Goal: Task Accomplishment & Management: Manage account settings

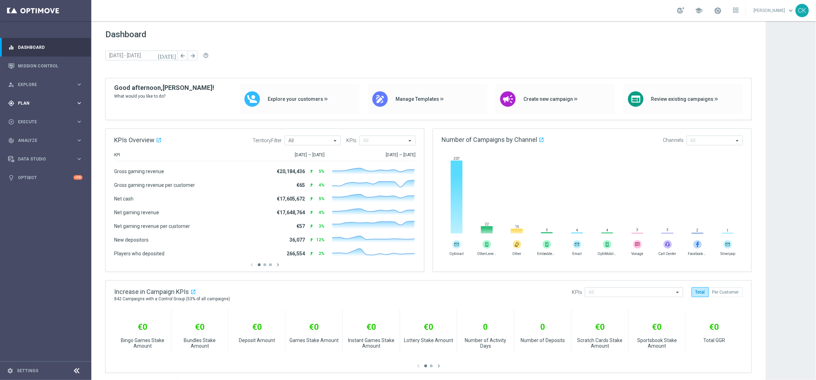
click at [25, 99] on div "gps_fixed Plan keyboard_arrow_right" at bounding box center [45, 103] width 91 height 19
click at [36, 139] on span "Templates" at bounding box center [44, 139] width 50 height 4
click at [36, 148] on link "Optimail" at bounding box center [47, 149] width 51 height 6
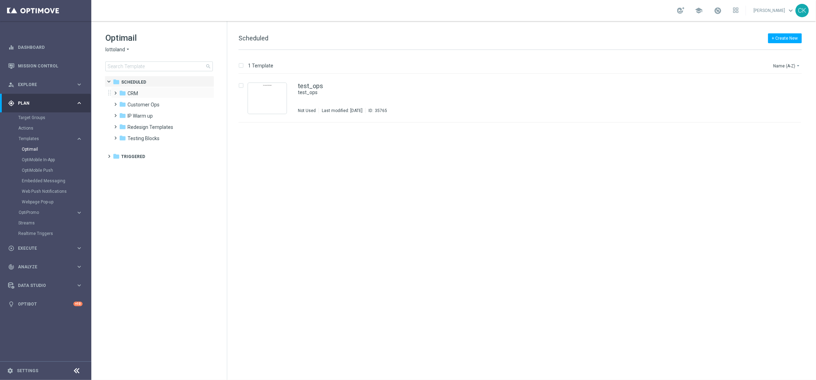
click at [114, 91] on span at bounding box center [114, 90] width 3 height 3
click at [123, 114] on span at bounding box center [121, 112] width 3 height 3
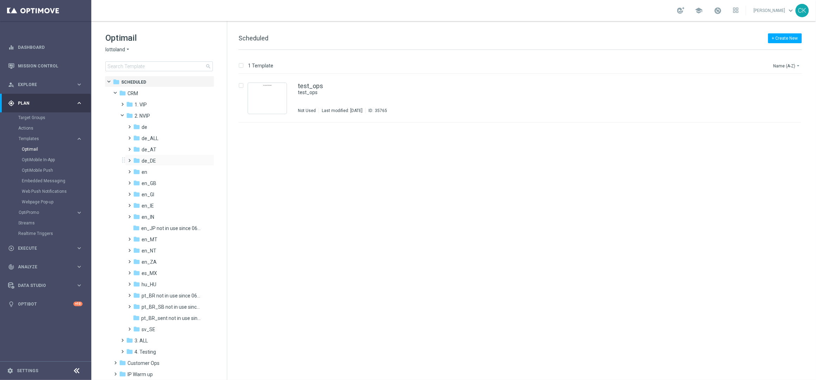
click at [130, 159] on span at bounding box center [128, 157] width 3 height 3
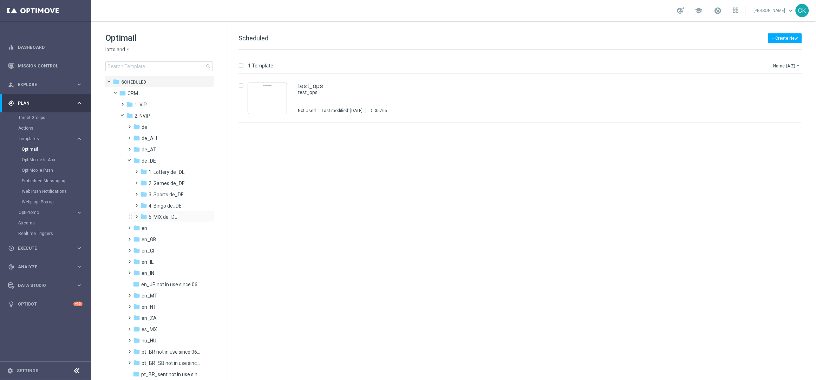
click at [136, 215] on span at bounding box center [135, 213] width 3 height 3
click at [144, 237] on span at bounding box center [142, 236] width 3 height 3
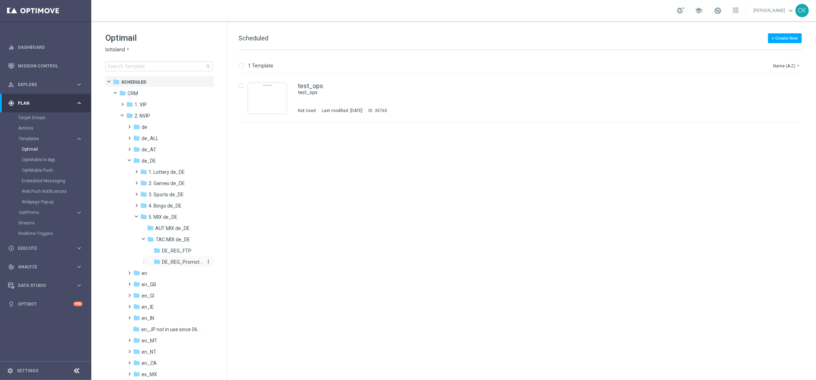
click at [180, 262] on span "DE_REG_Promotions_Seasonal" at bounding box center [182, 262] width 41 height 6
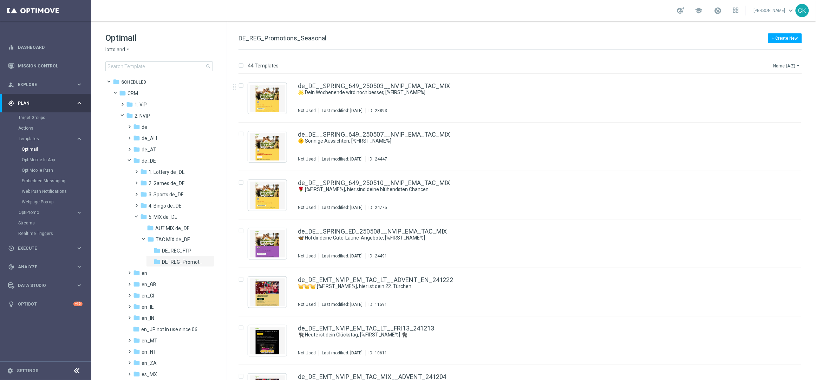
click at [798, 66] on icon "arrow_drop_down" at bounding box center [798, 66] width 6 height 6
click at [782, 99] on span "Date Modified (Newest)" at bounding box center [775, 97] width 47 height 5
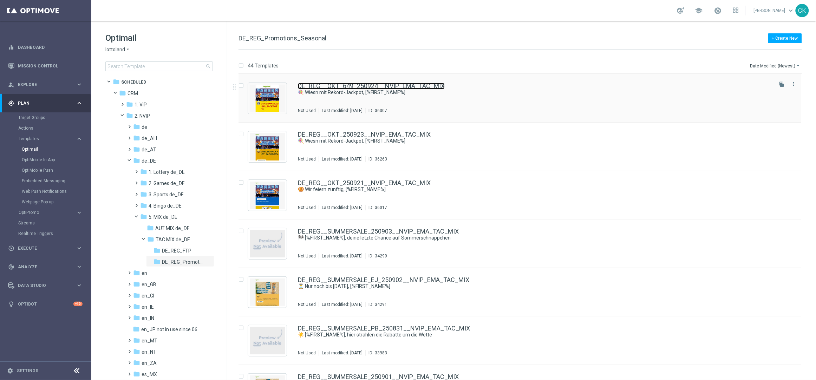
click at [335, 87] on link "DE_REG__OKT_649_250924__NVIP_EMA_TAC_MIX" at bounding box center [371, 86] width 147 height 6
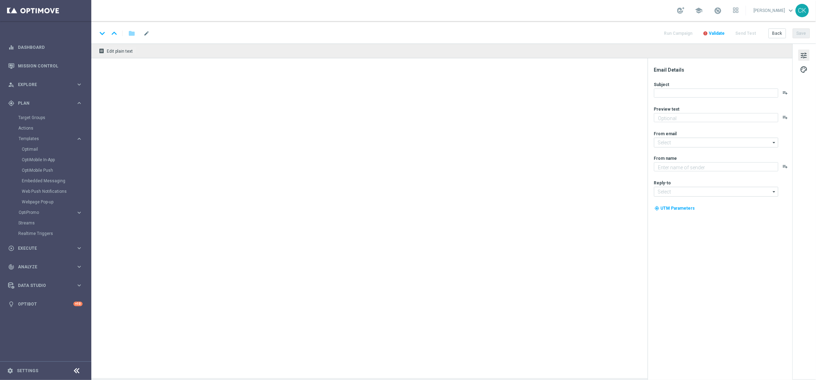
type textarea "50 % Rabatt auf 100 Extra-Chancen."
type textarea "Lottoland"
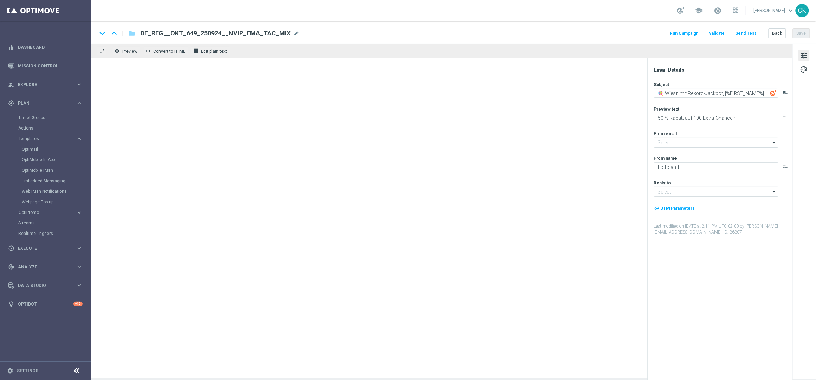
type input "[EMAIL_ADDRESS][DOMAIN_NAME]"
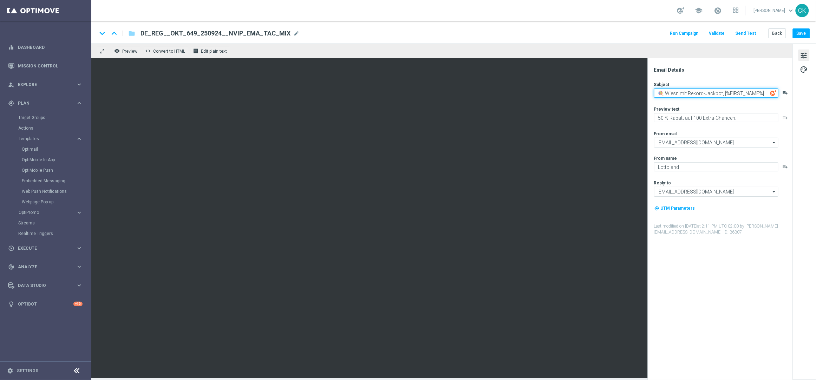
click at [663, 92] on textarea "🍭 Wiesn mit Rekord-Jackpot, [%FIRST_NAME%]" at bounding box center [716, 93] width 124 height 9
paste textarea "🎠"
drag, startPoint x: 723, startPoint y: 93, endPoint x: 674, endPoint y: 93, distance: 49.2
click at [674, 93] on textarea "🎠 Wiesn mit Rekord-Jackpot, [%FIRST_NAME%]" at bounding box center [716, 93] width 124 height 9
paste textarea "Wiesn-Glück"
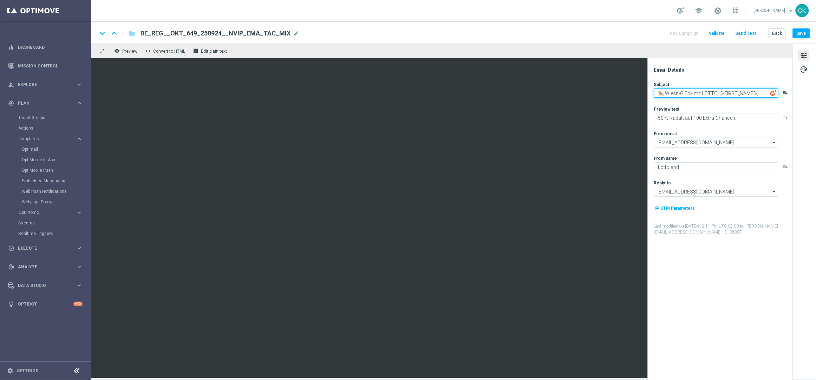
type textarea "🎠 Wiesn-Glück mit LOTTO, [%FIRST_NAME%]"
type textarea "d"
type textarea "Deftig sparen am [DATE]."
click at [680, 93] on textarea "🎠 Wiesn-Glück mit LOTTO, [%FIRST_NAME%]" at bounding box center [716, 93] width 124 height 9
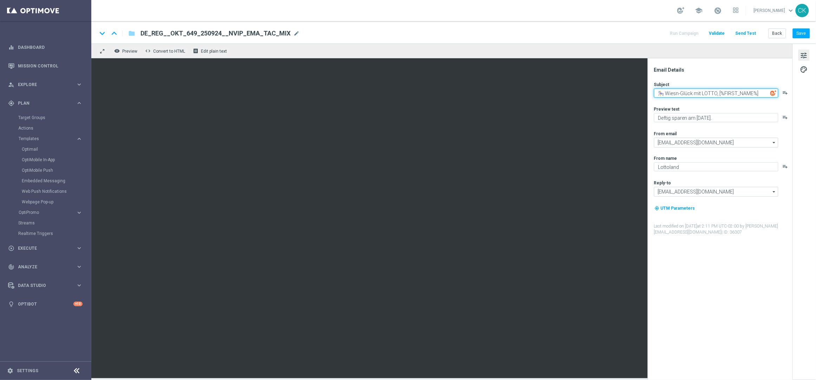
click at [680, 93] on textarea "🎠 Wiesn-Glück mit LOTTO, [%FIRST_NAME%]" at bounding box center [716, 93] width 124 height 9
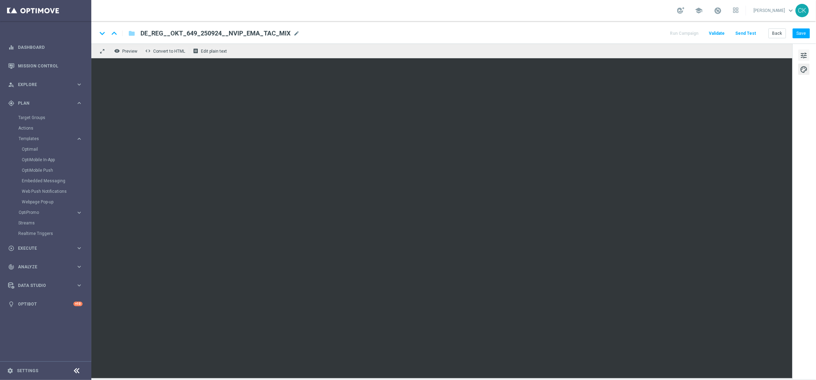
click at [799, 57] on button "tune" at bounding box center [803, 55] width 11 height 11
click at [806, 68] on span "palette" at bounding box center [804, 69] width 8 height 9
click at [802, 33] on button "Save" at bounding box center [801, 33] width 17 height 10
click at [803, 32] on button "Save" at bounding box center [801, 33] width 17 height 10
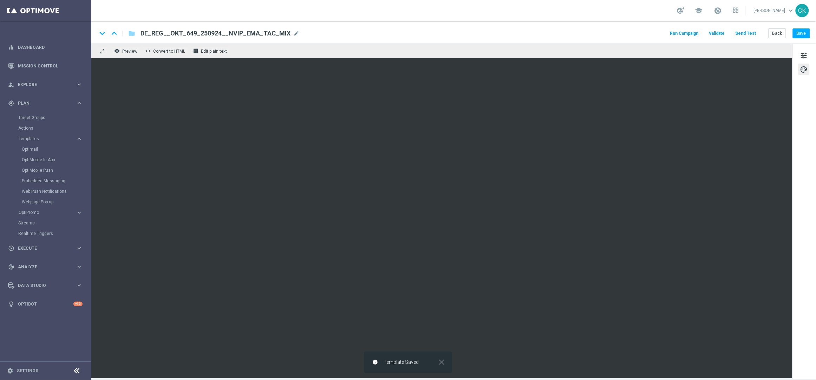
click at [748, 32] on button "Send Test" at bounding box center [745, 33] width 23 height 9
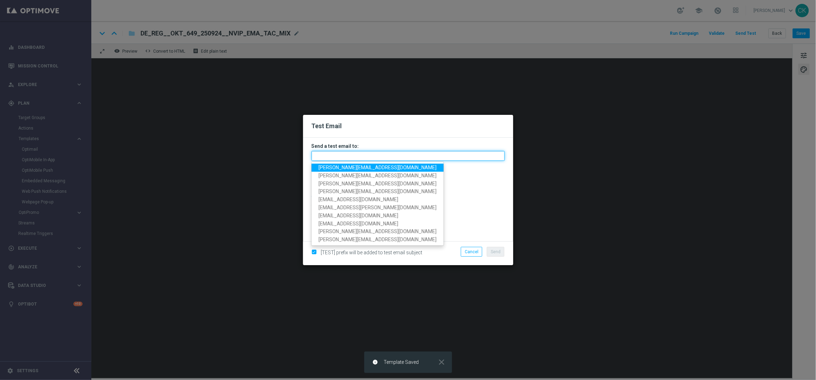
click at [363, 157] on input "text" at bounding box center [408, 156] width 193 height 10
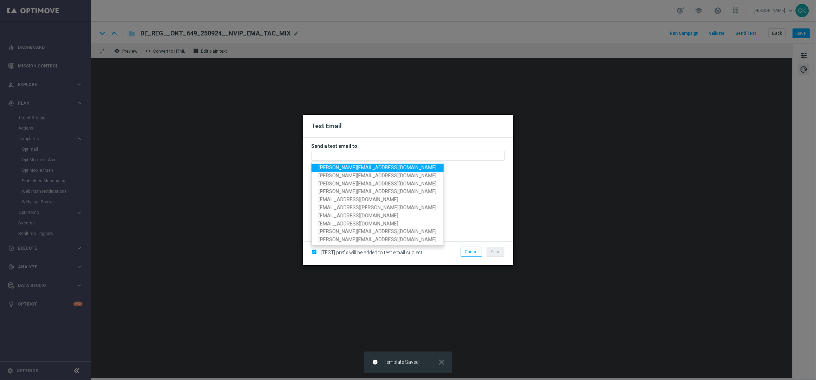
click at [358, 167] on span "[PERSON_NAME][EMAIL_ADDRESS][DOMAIN_NAME]" at bounding box center [378, 168] width 118 height 6
type input "[PERSON_NAME][EMAIL_ADDRESS][DOMAIN_NAME]"
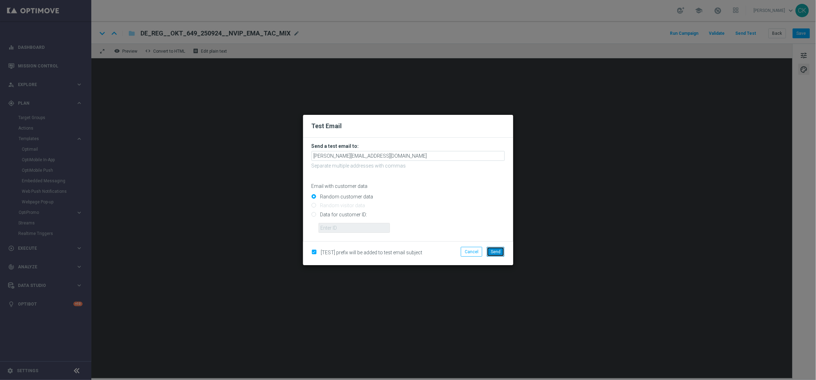
click at [498, 251] on span "Send" at bounding box center [496, 251] width 10 height 5
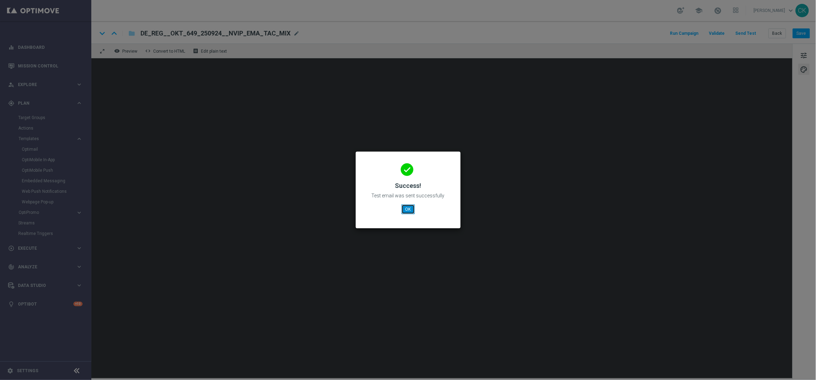
click at [407, 209] on button "OK" at bounding box center [407, 209] width 13 height 10
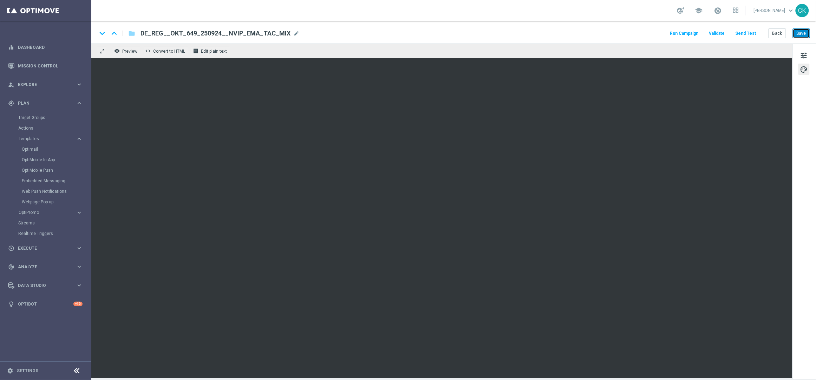
click at [803, 32] on button "Save" at bounding box center [801, 33] width 17 height 10
click at [778, 33] on button "Back" at bounding box center [777, 33] width 18 height 10
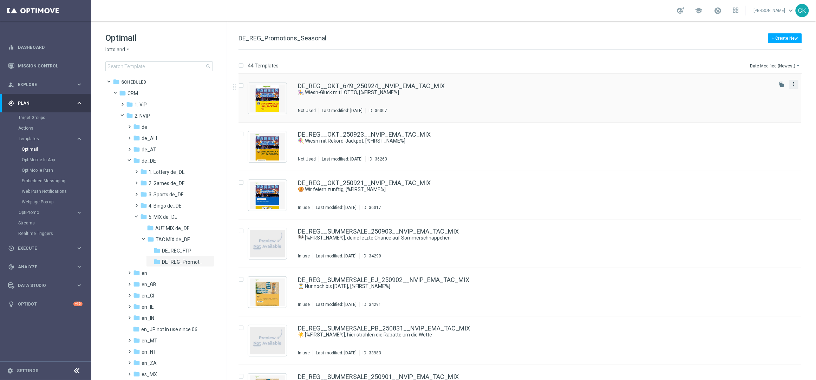
click at [792, 83] on icon "more_vert" at bounding box center [794, 84] width 6 height 6
click at [744, 102] on span "Copy To" at bounding box center [751, 101] width 15 height 5
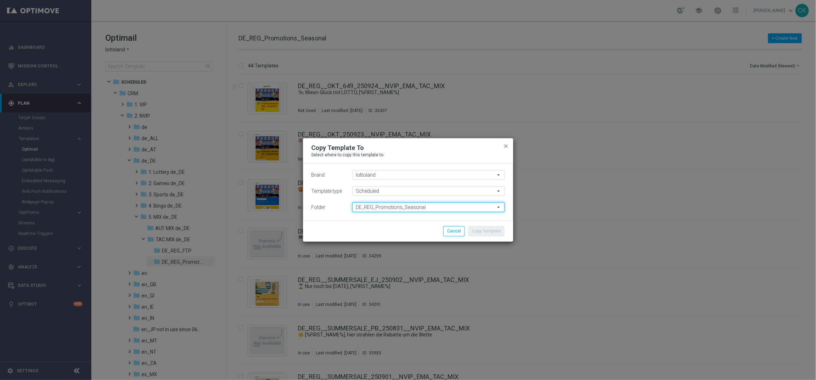
click at [458, 206] on input "DE_REG_Promotions_Seasonal" at bounding box center [428, 207] width 152 height 10
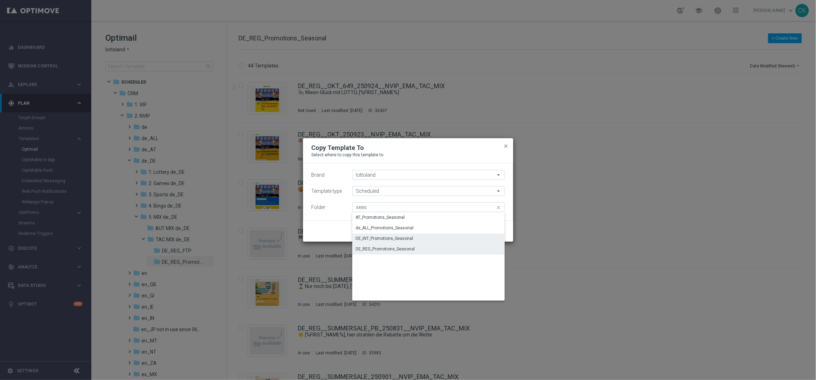
click at [421, 237] on div "DE_INT_Promotions_Seasonal" at bounding box center [428, 239] width 152 height 10
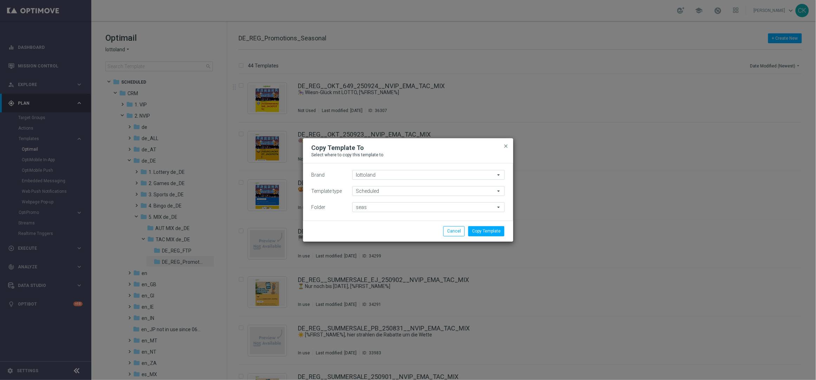
type input "DE_INT_Promotions_Seasonal"
click at [487, 231] on button "Copy Template" at bounding box center [486, 231] width 36 height 10
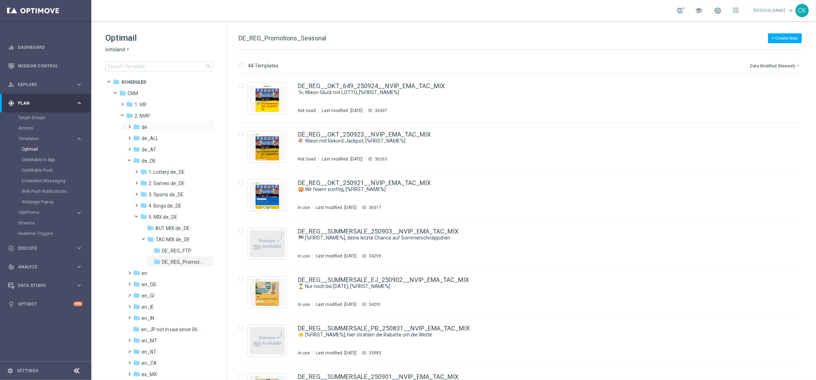
click at [129, 125] on span at bounding box center [128, 123] width 3 height 3
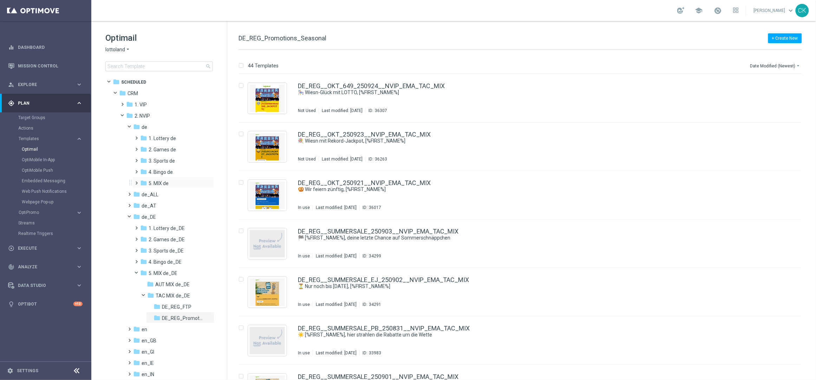
click at [136, 181] on span at bounding box center [135, 179] width 3 height 3
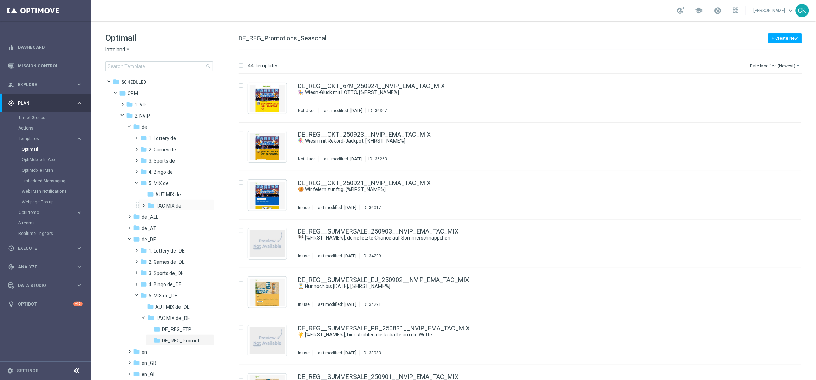
click at [144, 204] on span at bounding box center [142, 202] width 3 height 3
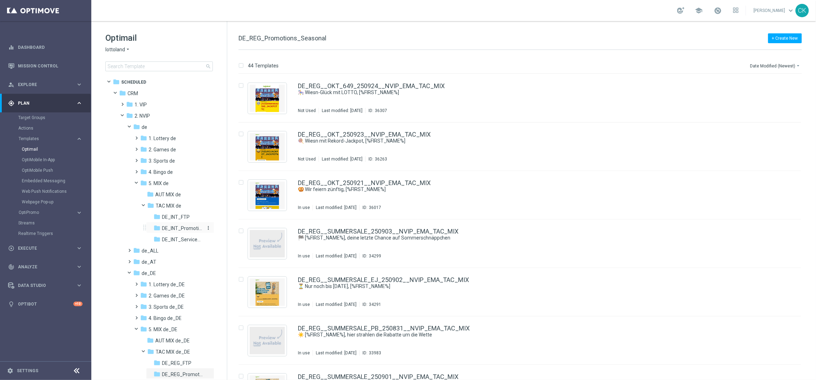
click at [182, 226] on span "DE_INT_Promotions_Seasonal" at bounding box center [182, 228] width 41 height 6
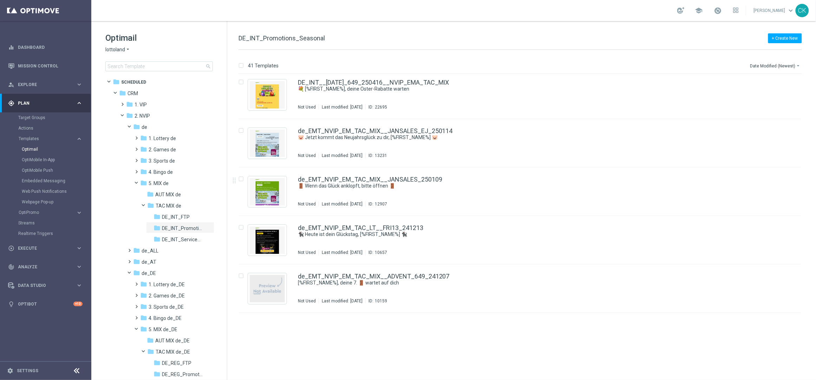
scroll to position [1681, 0]
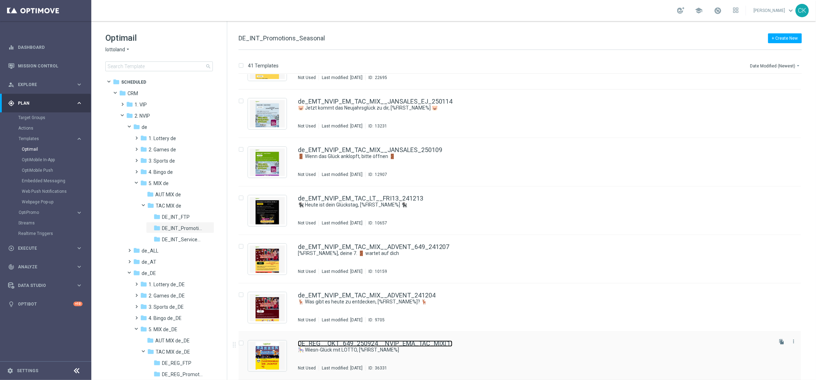
click at [350, 342] on link "DE_REG__OKT_649_250924__NVIP_EMA_TAC_MIX(1)" at bounding box center [375, 344] width 155 height 6
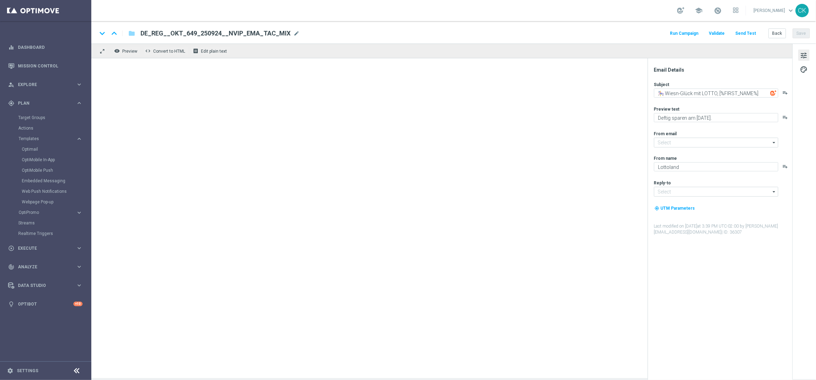
type input "[EMAIL_ADDRESS][DOMAIN_NAME]"
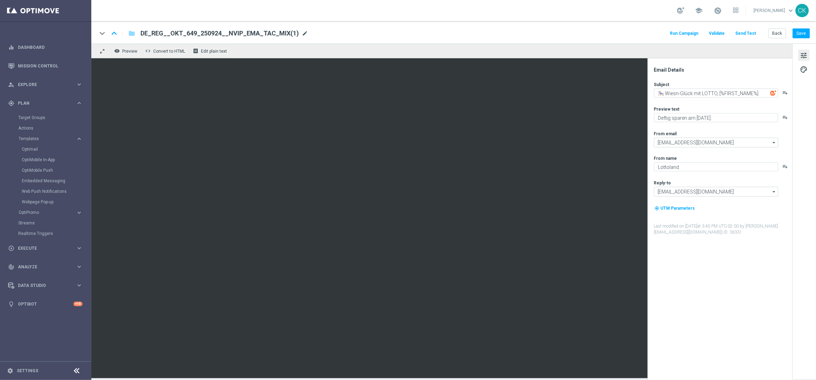
click at [302, 31] on span "mode_edit" at bounding box center [305, 33] width 6 height 6
click at [279, 32] on input "DE_REG__OKT_649_250924__NVIP_EMA_TAC_MIX(1)" at bounding box center [227, 33] width 174 height 9
paste input "INT__OKT_649_250924__NVIP_EMA_TAC_MIX"
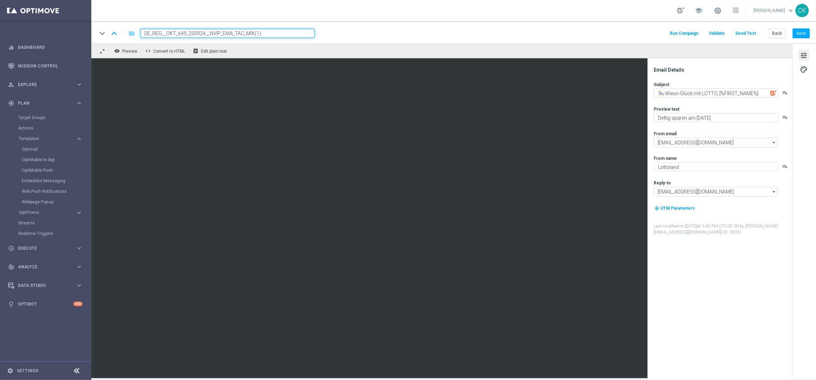
type input "DE_INT__OKT_649_250924__NVIP_EMA_TAC_MIX"
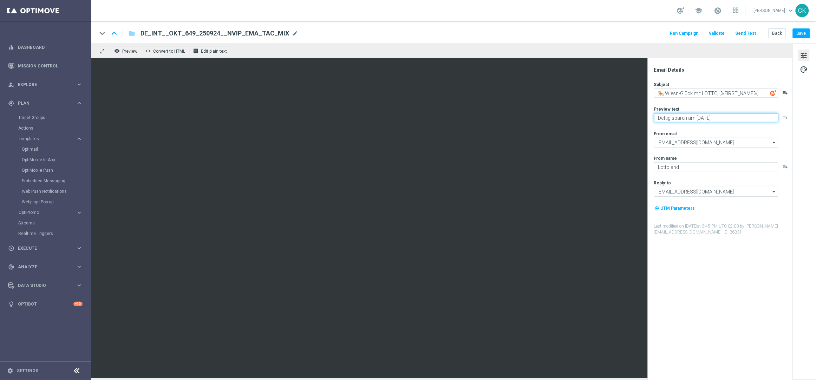
drag, startPoint x: 720, startPoint y: 117, endPoint x: 653, endPoint y: 117, distance: 66.7
click at [653, 117] on div "Email Details Subject 🎠 Wiesn-Glück mit LOTTO, [%FIRST_NAME%] playlist_add Prev…" at bounding box center [722, 223] width 140 height 313
drag, startPoint x: 727, startPoint y: 119, endPoint x: 655, endPoint y: 118, distance: 72.3
click at [655, 118] on textarea "Freu dich auf Freispiele." at bounding box center [716, 117] width 124 height 9
type textarea "Freu dich auf Freispiele."
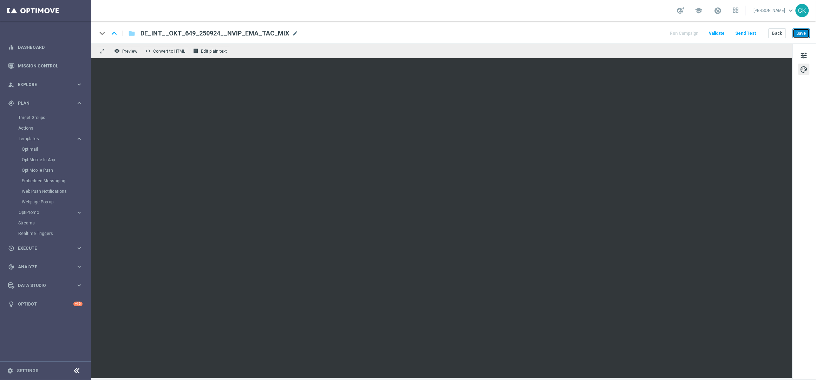
click at [800, 35] on button "Save" at bounding box center [801, 33] width 17 height 10
click at [800, 34] on button "Save" at bounding box center [801, 33] width 17 height 10
click at [747, 32] on button "Send Test" at bounding box center [745, 33] width 23 height 9
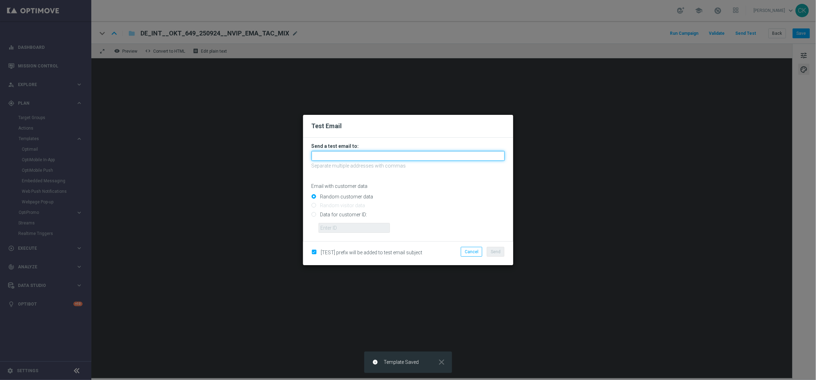
click at [375, 157] on input "text" at bounding box center [408, 156] width 193 height 10
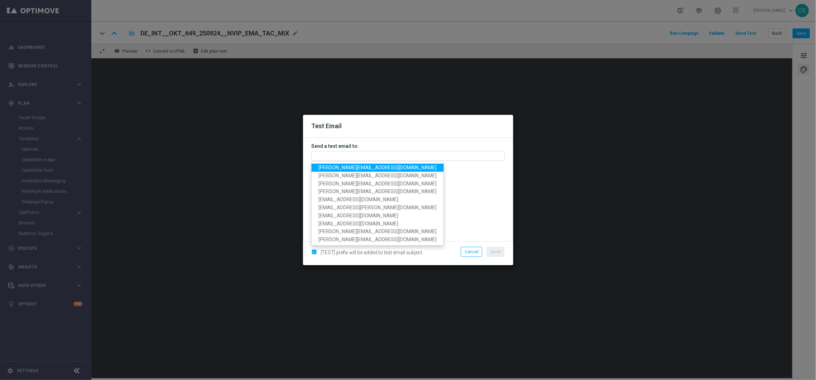
click at [360, 166] on span "[PERSON_NAME][EMAIL_ADDRESS][DOMAIN_NAME]" at bounding box center [378, 168] width 118 height 6
type input "[PERSON_NAME][EMAIL_ADDRESS][DOMAIN_NAME]"
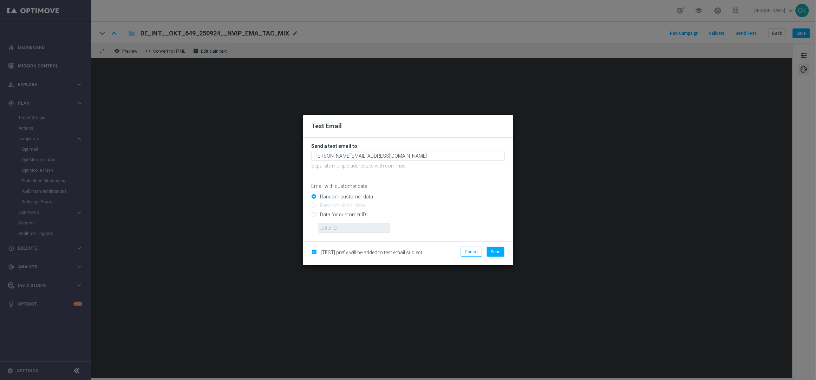
click at [336, 214] on input "Data for customer ID:" at bounding box center [408, 217] width 193 height 10
radio input "true"
click at [336, 231] on input "text" at bounding box center [354, 228] width 71 height 10
type input "14586067"
click at [497, 251] on span "Send" at bounding box center [496, 251] width 10 height 5
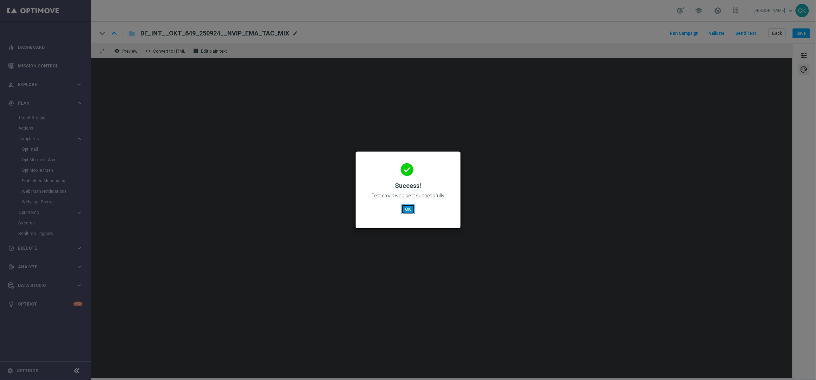
click at [405, 206] on button "OK" at bounding box center [407, 209] width 13 height 10
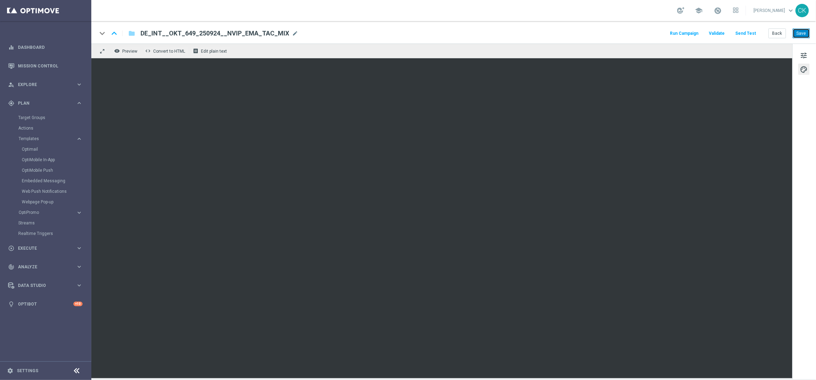
click at [799, 29] on button "Save" at bounding box center [801, 33] width 17 height 10
click at [805, 31] on button "Save" at bounding box center [801, 33] width 17 height 10
click at [777, 35] on button "Back" at bounding box center [777, 33] width 18 height 10
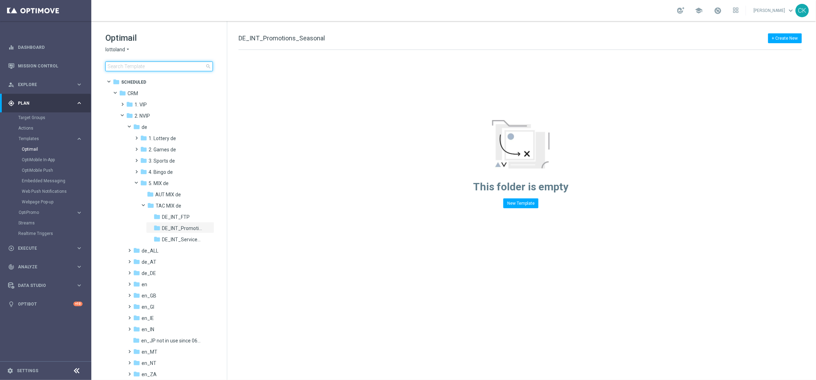
click at [142, 67] on input at bounding box center [158, 66] width 107 height 10
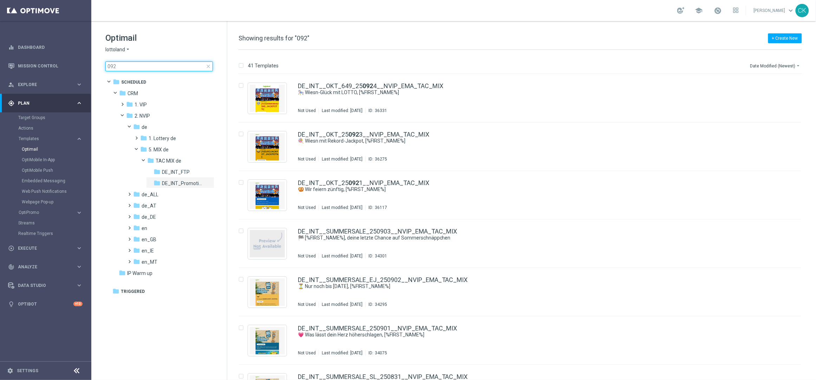
type input "0924"
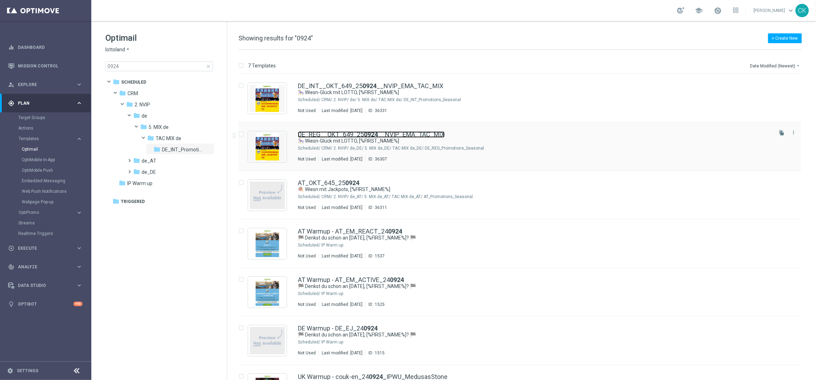
click at [322, 131] on link "DE_REG__OKT_649_25 0924 __NVIP_EMA_TAC_MIX" at bounding box center [371, 134] width 147 height 6
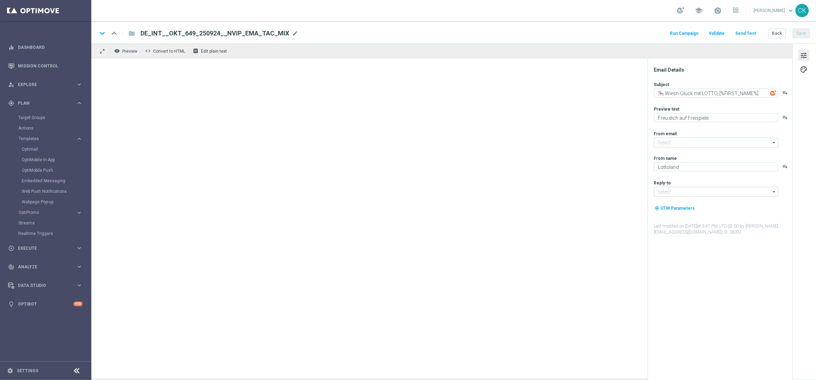
type input "[EMAIL_ADDRESS][DOMAIN_NAME]"
type textarea "Deftig sparen am [DATE]."
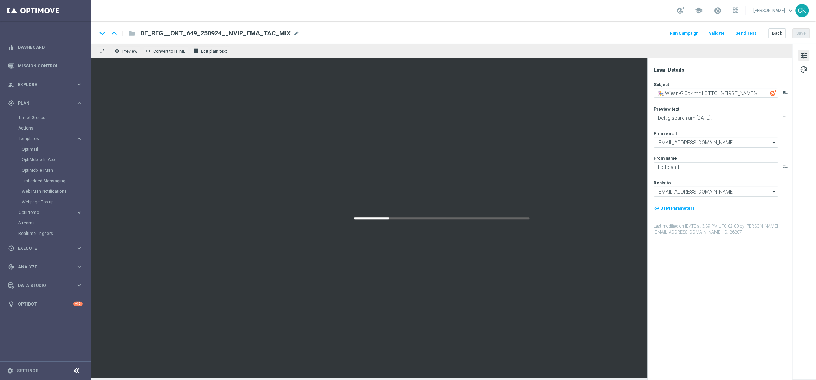
click at [748, 34] on button "Send Test" at bounding box center [745, 33] width 23 height 9
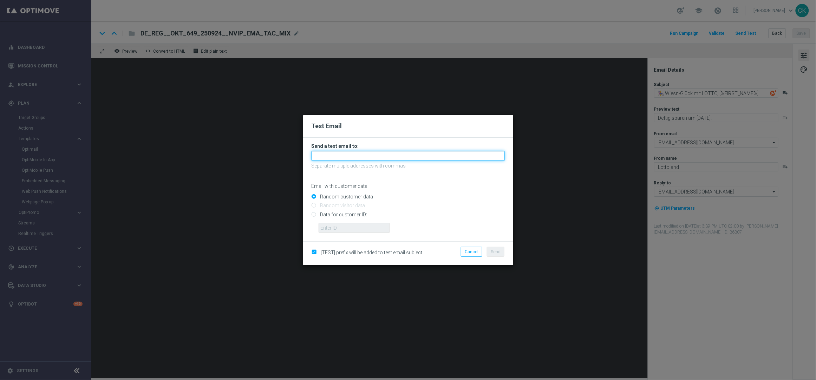
click at [426, 155] on input "text" at bounding box center [408, 156] width 193 height 10
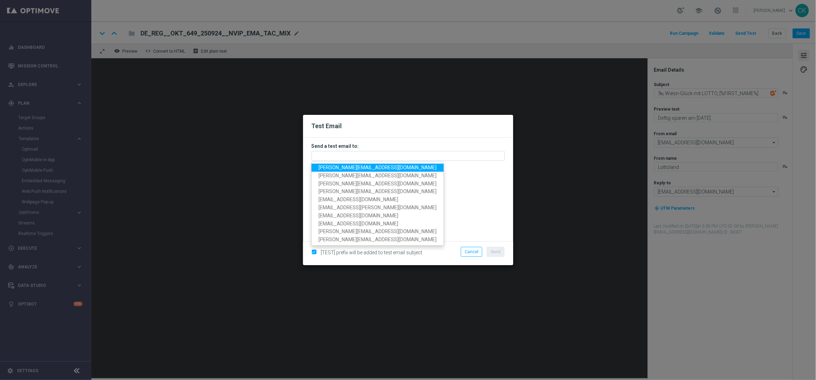
click at [388, 168] on span "[PERSON_NAME][EMAIL_ADDRESS][DOMAIN_NAME]" at bounding box center [378, 168] width 118 height 6
type input "[PERSON_NAME][EMAIL_ADDRESS][DOMAIN_NAME]"
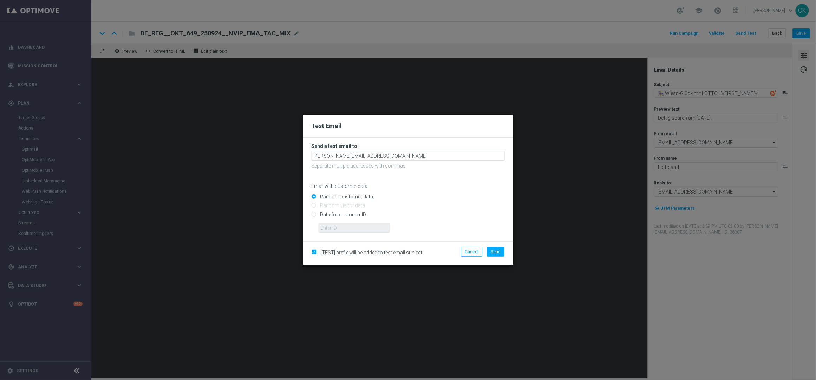
click at [338, 214] on input "Data for customer ID:" at bounding box center [408, 217] width 193 height 10
radio input "true"
click at [338, 230] on input "text" at bounding box center [354, 228] width 71 height 10
type input "14586067"
click at [496, 252] on span "Send" at bounding box center [496, 251] width 10 height 5
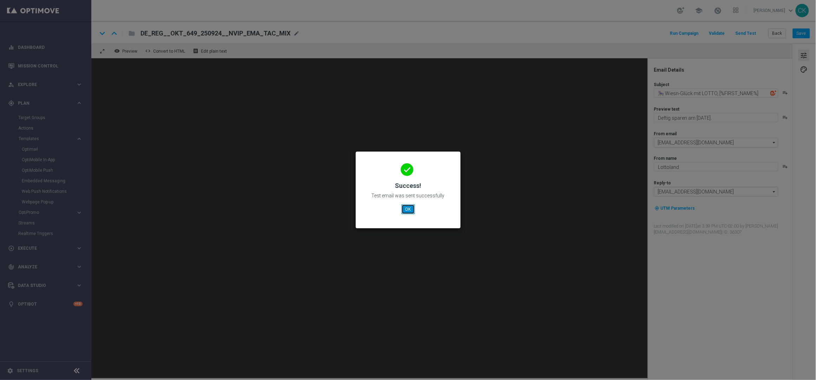
click at [407, 207] on button "OK" at bounding box center [407, 209] width 13 height 10
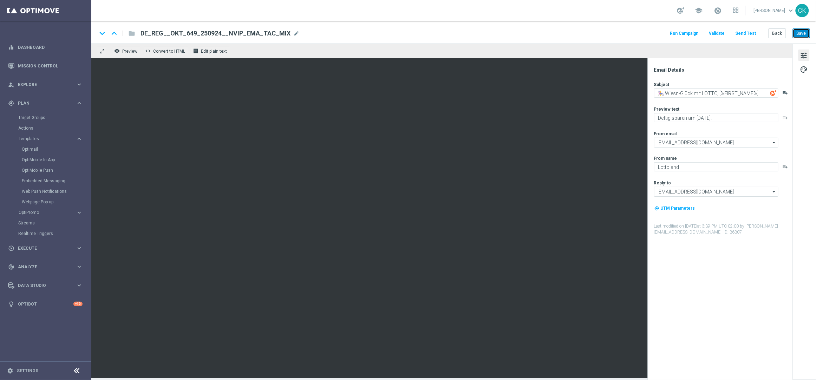
click at [807, 30] on button "Save" at bounding box center [801, 33] width 17 height 10
click at [777, 31] on button "Back" at bounding box center [777, 33] width 18 height 10
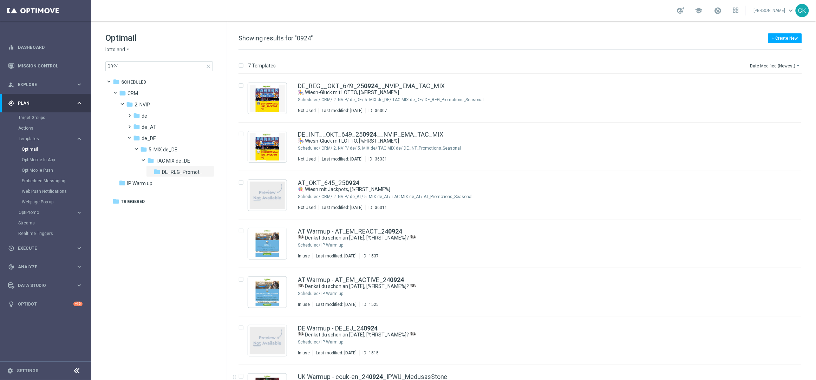
click at [208, 65] on span "close" at bounding box center [208, 67] width 6 height 6
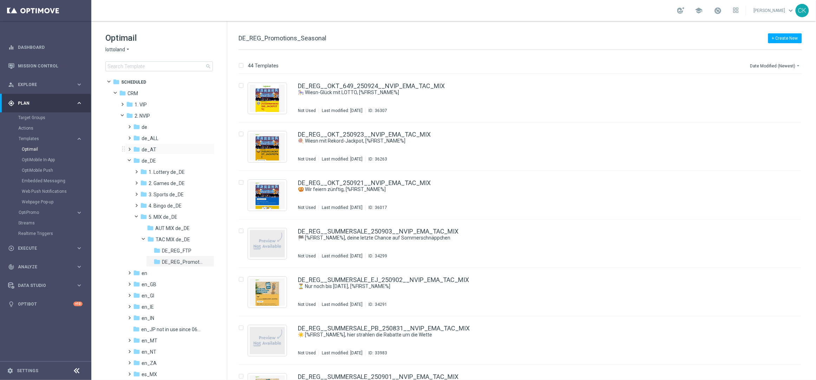
click at [128, 148] on span at bounding box center [128, 146] width 3 height 3
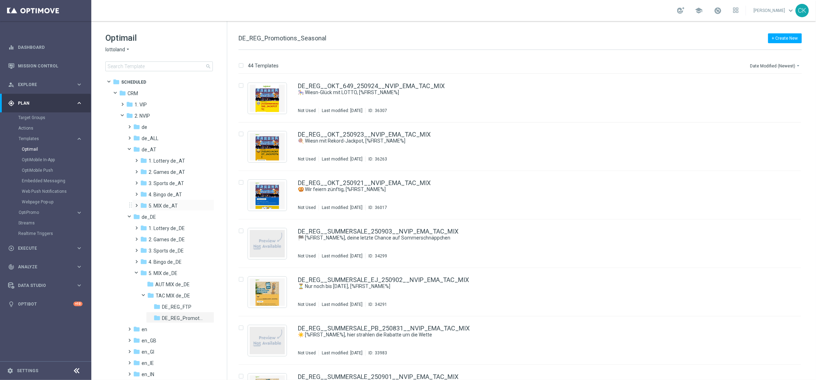
click at [137, 204] on span at bounding box center [135, 202] width 3 height 3
click at [143, 226] on span at bounding box center [142, 224] width 3 height 3
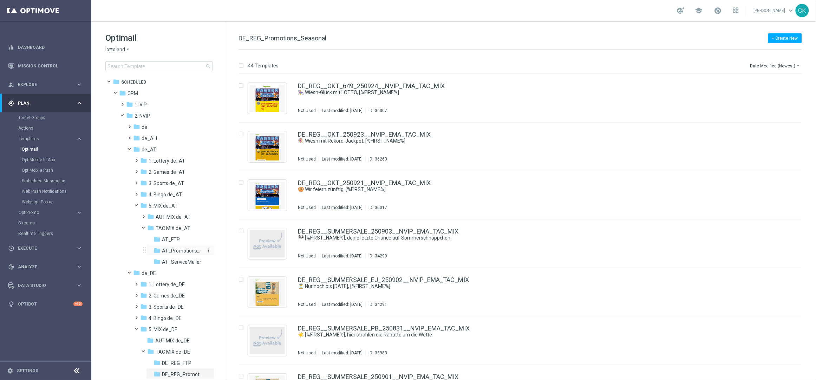
click at [186, 251] on span "AT_Promotions_Seasonal" at bounding box center [182, 251] width 41 height 6
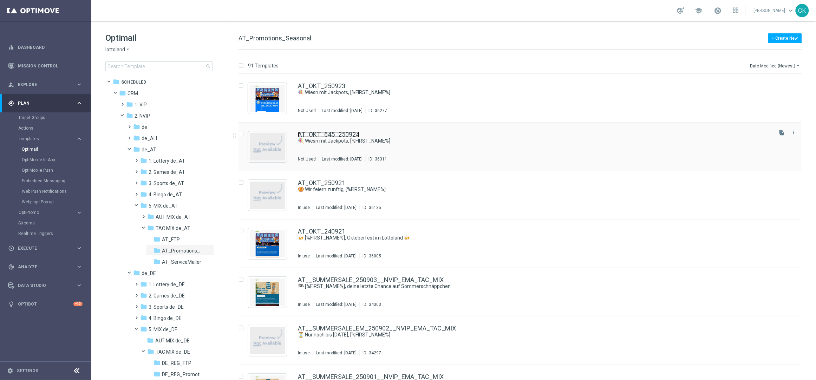
click at [333, 135] on link "AT_OKT_645_250924" at bounding box center [328, 134] width 61 height 6
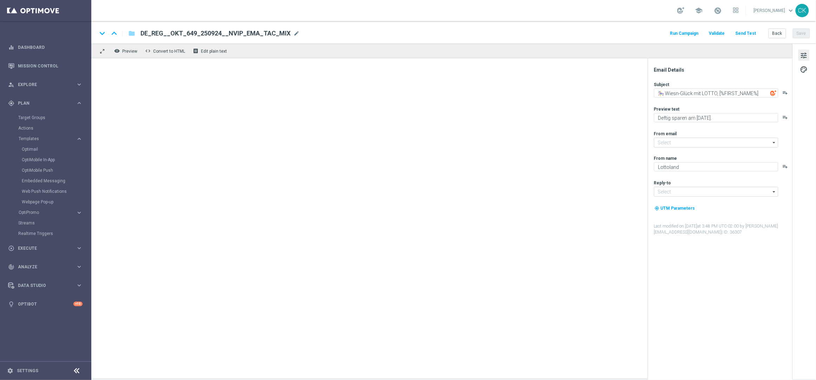
type input "[EMAIL_ADDRESS][DOMAIN_NAME]"
type textarea "🍭 Wiesn mit Jackpots, [%FIRST_NAME%]"
type textarea "50 % Rabatt auf 100 Extra-Chancen."
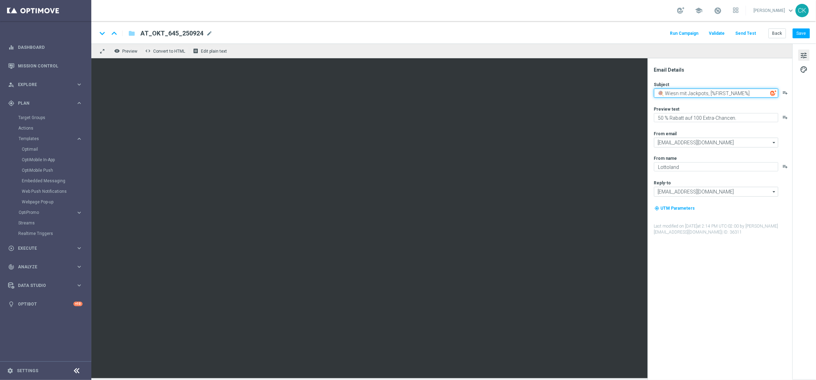
click at [696, 92] on textarea "🍭 Wiesn mit Jackpots, [%FIRST_NAME%]" at bounding box center [716, 93] width 124 height 9
paste textarea "Wiesn-Glück mit LOTTO"
click at [717, 93] on textarea "🎠 Wiesn-Glück mit LOTTO, [%FIRST_NAME%]" at bounding box center [716, 93] width 124 height 9
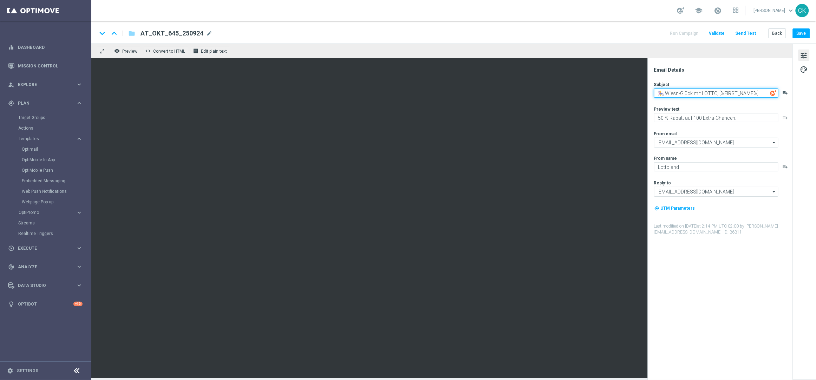
click at [693, 92] on textarea "🎠 Wiesn-Glück mit LOTTO, [%FIRST_NAME%]" at bounding box center [716, 93] width 124 height 9
type textarea "🎠 Wiesn-Glück mit LOTTO, [%FIRST_NAME%]"
click at [702, 117] on textarea "50 % Rabatt auf 100 Extra-Chancen." at bounding box center [716, 117] width 124 height 9
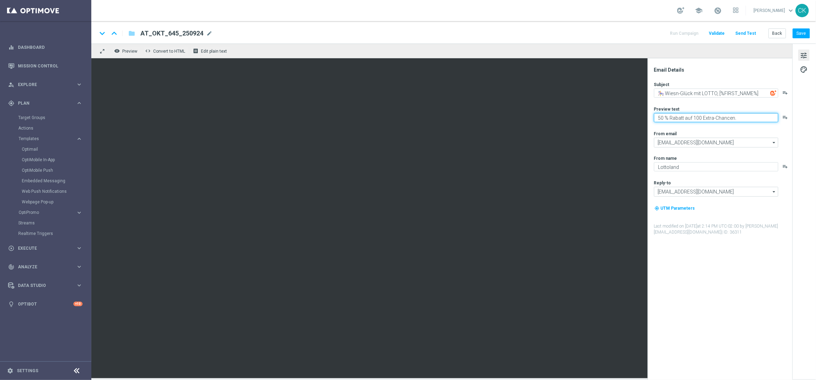
click at [702, 117] on textarea "50 % Rabatt auf 100 Extra-Chancen." at bounding box center [716, 117] width 124 height 9
paste textarea "Freu dich auf Freispiele."
type textarea "50 % Rabatt auf 100Freu dich auf Freispiele.Extra-Chancen."
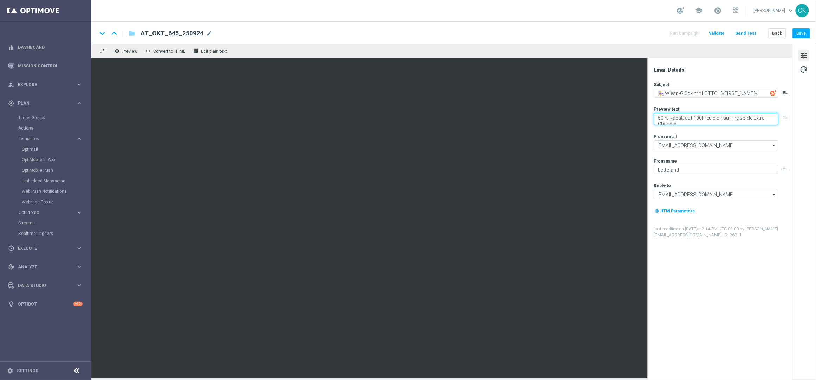
drag, startPoint x: 696, startPoint y: 123, endPoint x: 764, endPoint y: 116, distance: 67.8
click at [764, 116] on textarea "50 % Rabatt auf 100Freu dich auf Freispiele.Extra-Chancen." at bounding box center [716, 119] width 124 height 12
drag, startPoint x: 725, startPoint y: 122, endPoint x: 653, endPoint y: 114, distance: 71.8
click at [653, 114] on div "Email Details Subject 🎠 Wiesn-Glück mit LOTTO, [%FIRST_NAME%] playlist_add Prev…" at bounding box center [722, 223] width 140 height 313
paste textarea "Freu dich auf Freispiele."
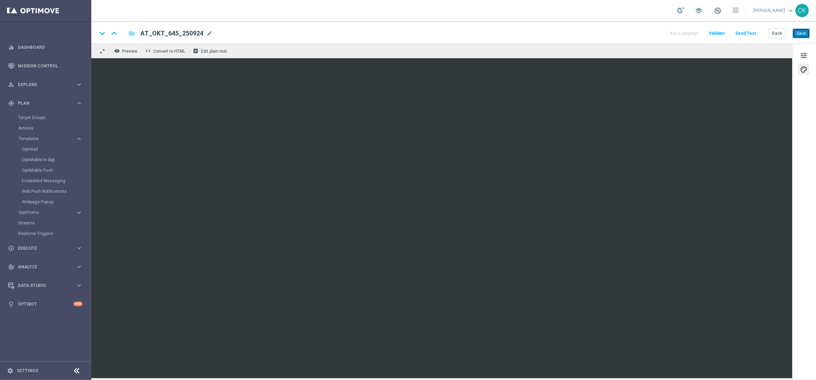
click at [801, 31] on button "Save" at bounding box center [801, 33] width 17 height 10
click at [802, 51] on span "tune" at bounding box center [804, 55] width 8 height 9
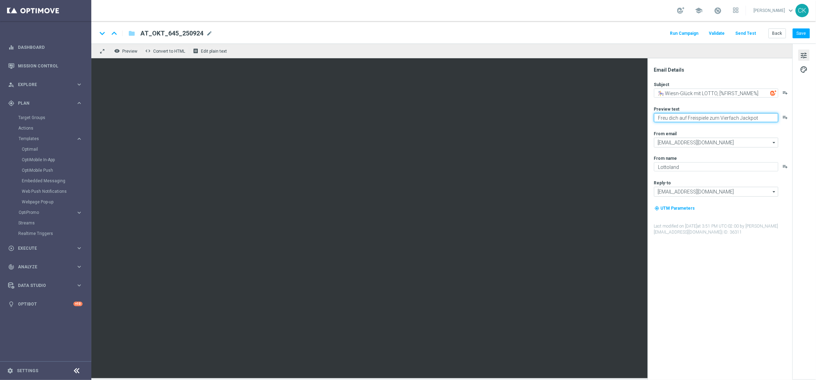
click at [764, 117] on textarea "Freu dich auf Freispiele zum Vierfach Jackpot" at bounding box center [716, 117] width 124 height 9
click at [762, 119] on textarea "Freu dich auf Freispiele zum Vierfach Jackpot." at bounding box center [716, 117] width 124 height 9
type textarea "Freu dich auf Freispiele zum Vierfach Jackpot."
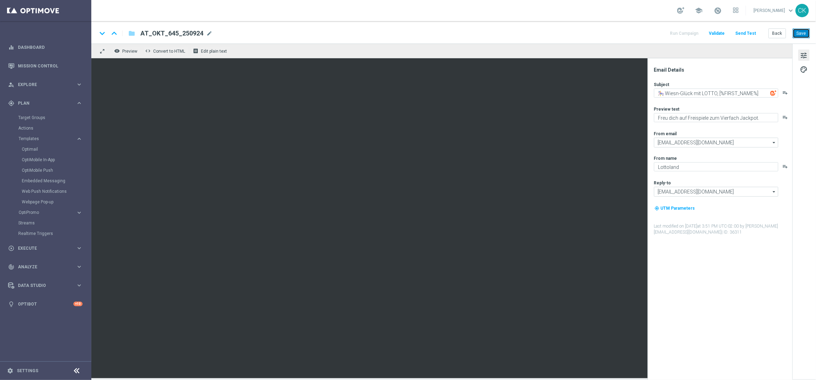
click at [801, 32] on button "Save" at bounding box center [801, 33] width 17 height 10
click at [742, 32] on button "Send Test" at bounding box center [745, 33] width 23 height 9
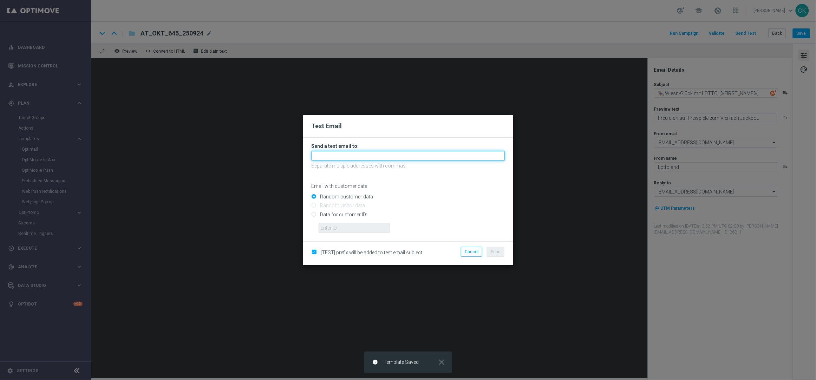
click at [419, 157] on input "text" at bounding box center [408, 156] width 193 height 10
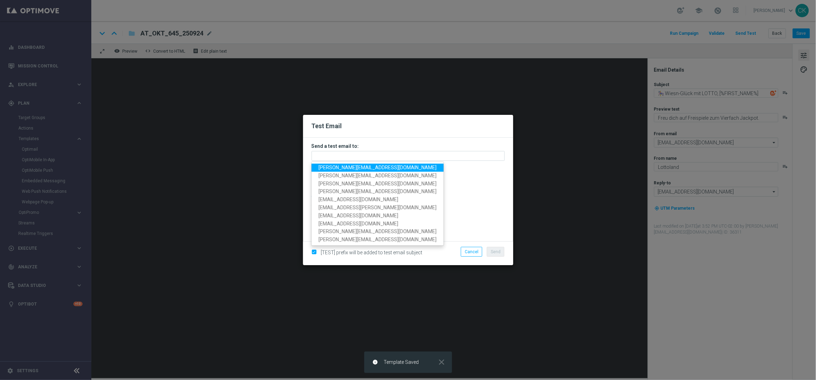
click at [383, 168] on span "[PERSON_NAME][EMAIL_ADDRESS][DOMAIN_NAME]" at bounding box center [378, 168] width 118 height 6
type input "[PERSON_NAME][EMAIL_ADDRESS][DOMAIN_NAME]"
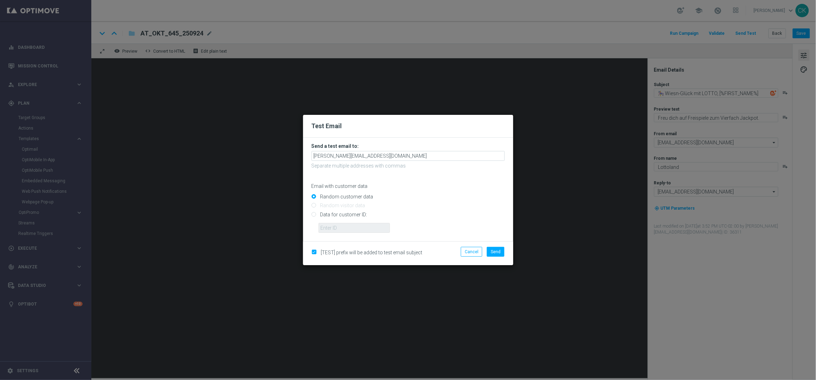
click at [342, 214] on input "Data for customer ID:" at bounding box center [408, 217] width 193 height 10
radio input "true"
click at [343, 225] on input "text" at bounding box center [354, 228] width 71 height 10
type input "14586067"
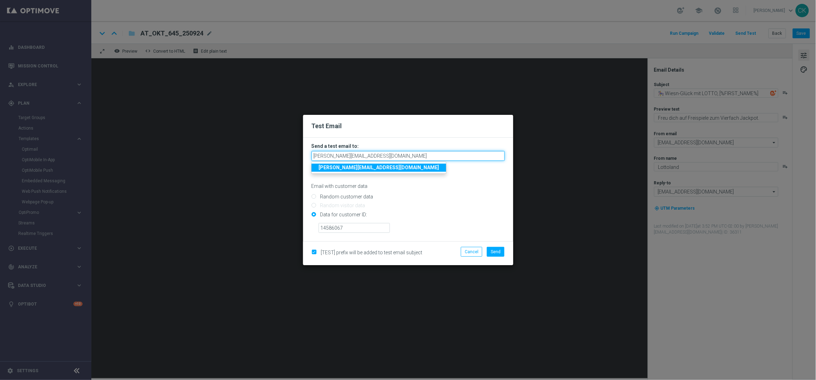
click at [418, 160] on input "[PERSON_NAME][EMAIL_ADDRESS][DOMAIN_NAME]" at bounding box center [408, 156] width 193 height 10
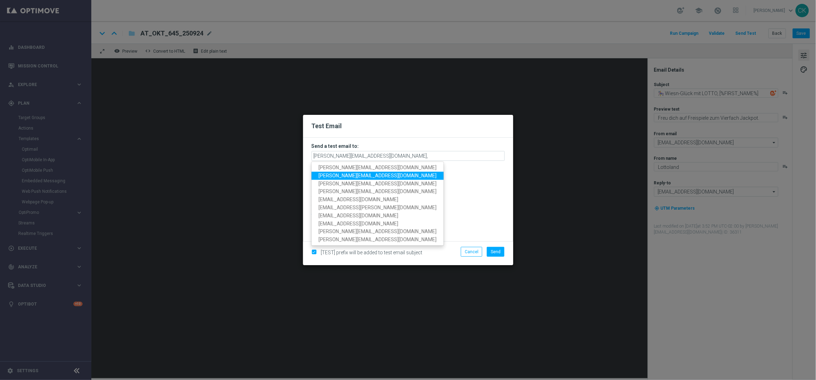
click at [345, 172] on link "[PERSON_NAME][EMAIL_ADDRESS][DOMAIN_NAME]" at bounding box center [378, 176] width 132 height 8
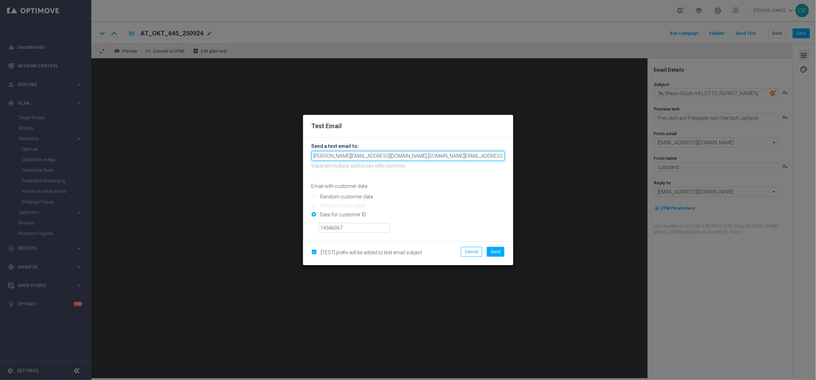
click at [477, 155] on input "[PERSON_NAME][EMAIL_ADDRESS][DOMAIN_NAME],[DOMAIN_NAME][EMAIL_ADDRESS][DOMAIN_N…" at bounding box center [408, 156] width 193 height 10
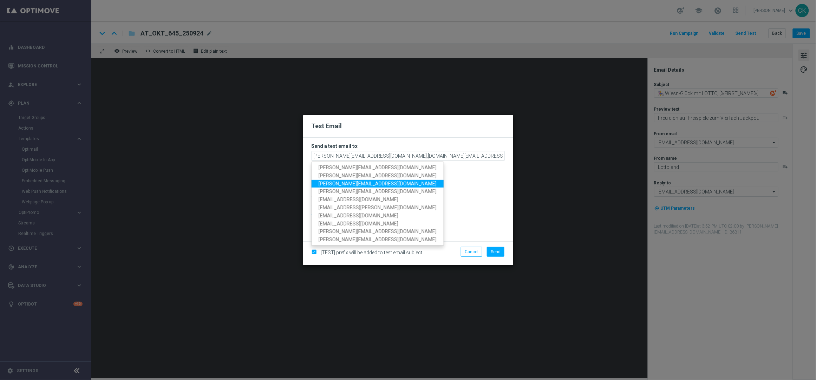
click at [366, 181] on span "[PERSON_NAME][EMAIL_ADDRESS][DOMAIN_NAME]" at bounding box center [378, 184] width 118 height 6
type input "[EMAIL_ADDRESS][DOMAIN_NAME],[DOMAIN_NAME][EMAIL_ADDRESS][DOMAIN_NAME],[DOMAIN_…"
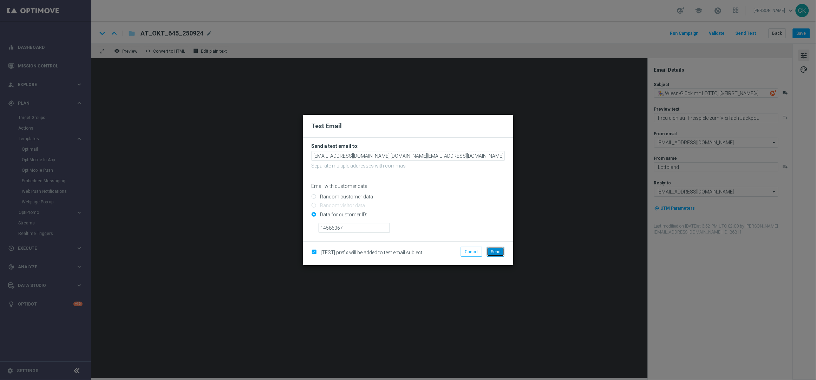
click at [497, 251] on span "Send" at bounding box center [496, 251] width 10 height 5
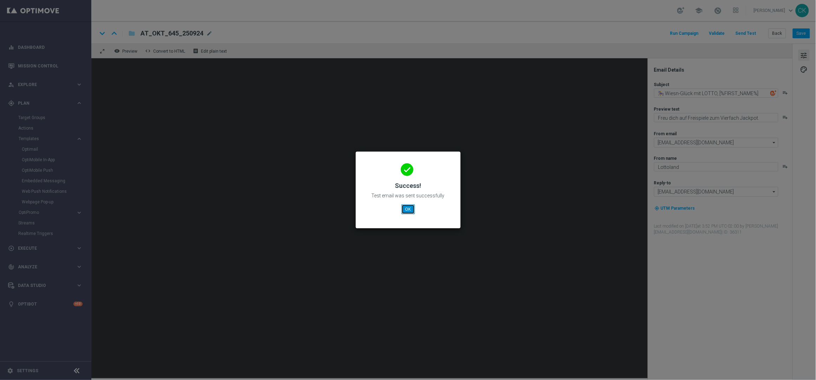
click at [405, 209] on button "OK" at bounding box center [407, 209] width 13 height 10
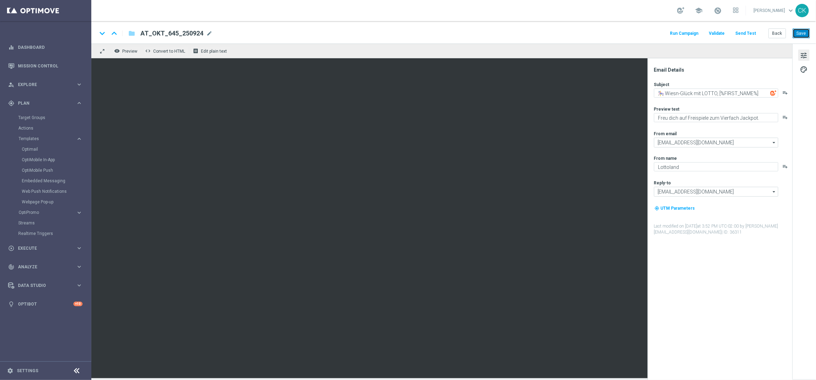
click at [804, 30] on button "Save" at bounding box center [801, 33] width 17 height 10
click at [777, 33] on button "Back" at bounding box center [777, 33] width 18 height 10
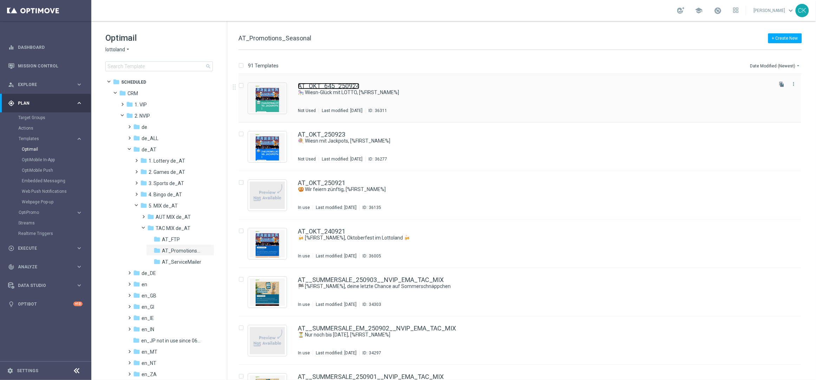
click at [321, 85] on link "AT_OKT_645_250924" at bounding box center [328, 86] width 61 height 6
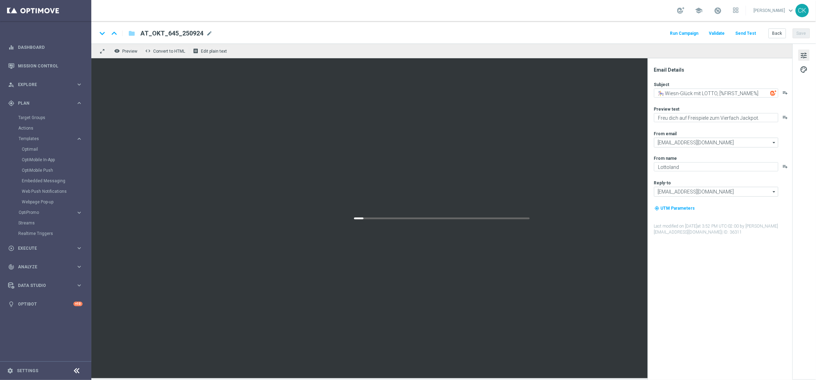
click at [745, 32] on button "Send Test" at bounding box center [745, 33] width 23 height 9
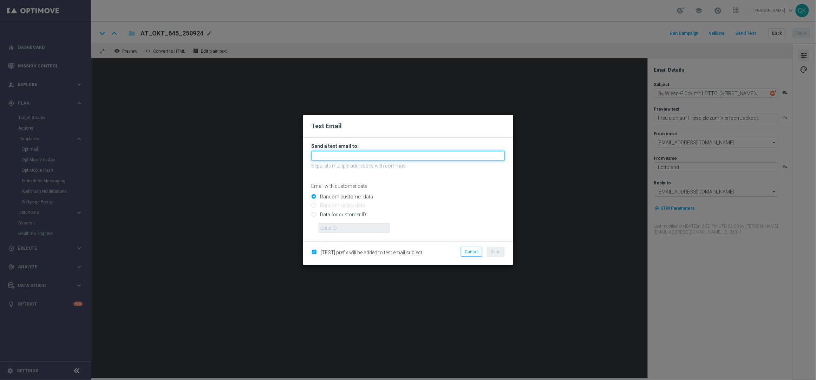
click at [337, 154] on input "text" at bounding box center [408, 156] width 193 height 10
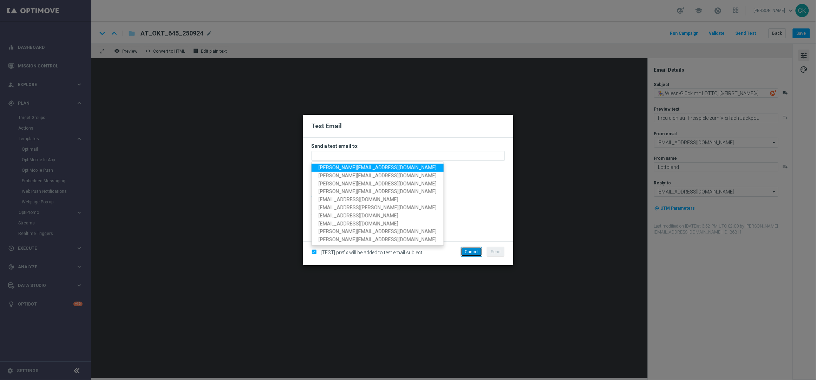
click at [467, 249] on button "Cancel" at bounding box center [471, 252] width 21 height 10
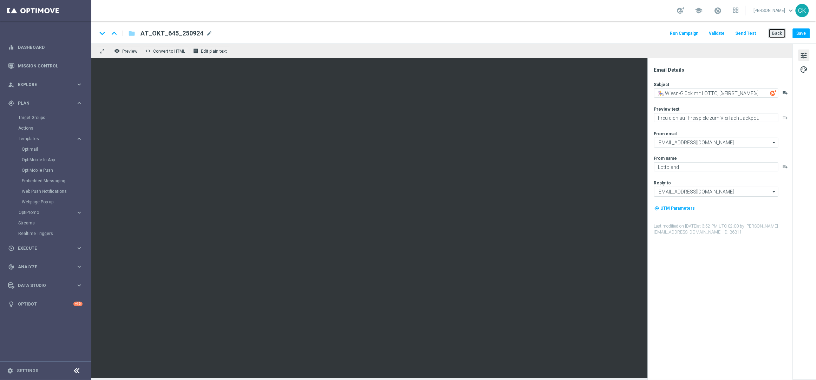
click at [779, 35] on button "Back" at bounding box center [777, 33] width 18 height 10
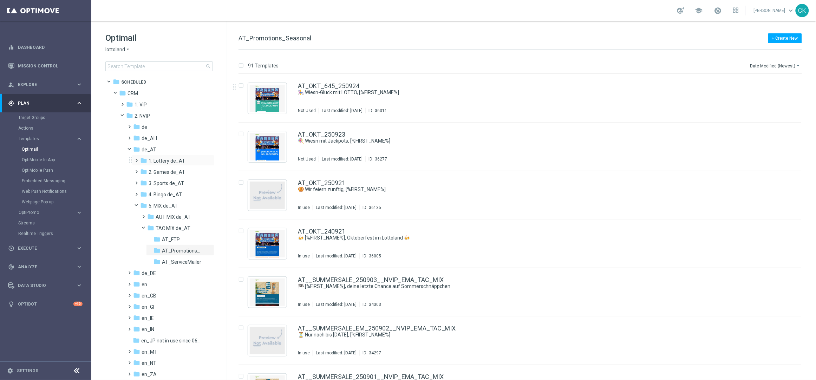
click at [137, 159] on span at bounding box center [135, 157] width 3 height 3
click at [143, 181] on span at bounding box center [142, 179] width 3 height 3
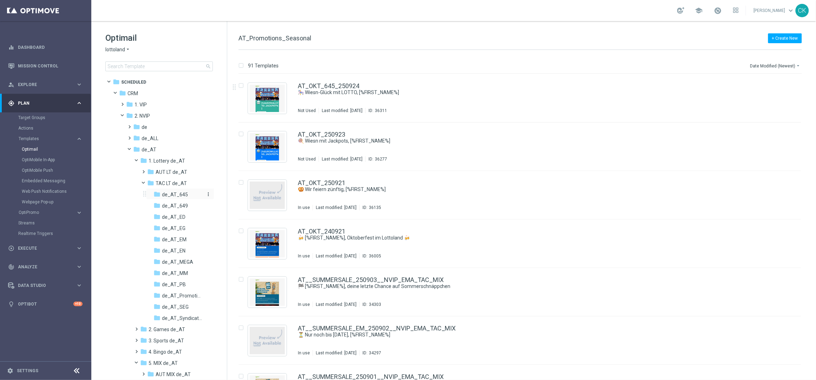
click at [175, 192] on span "de_AT_645" at bounding box center [175, 194] width 26 height 6
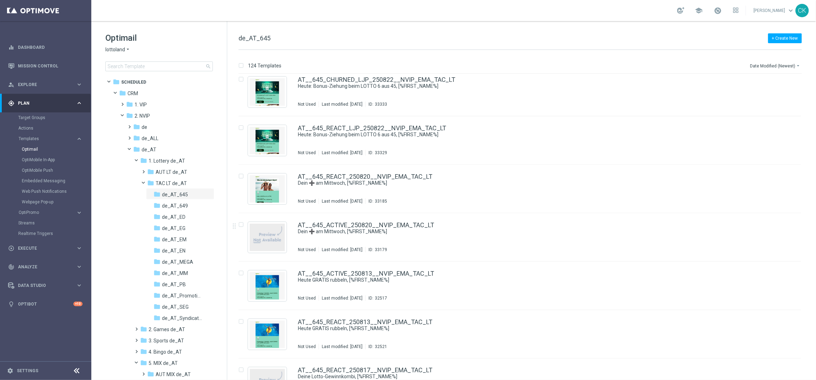
scroll to position [1523, 0]
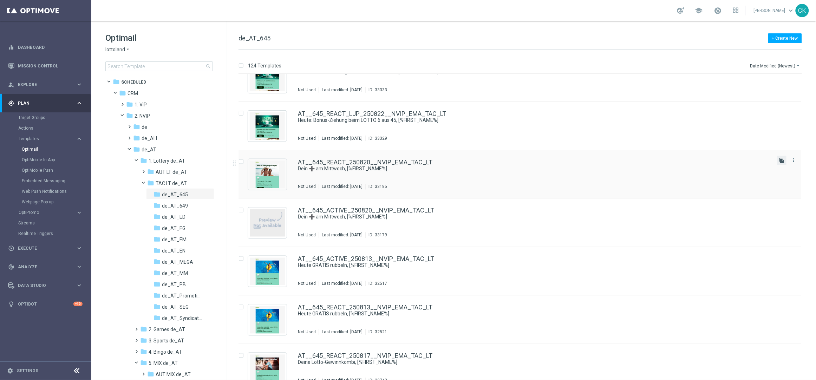
click at [781, 159] on icon "file_copy" at bounding box center [782, 161] width 6 height 6
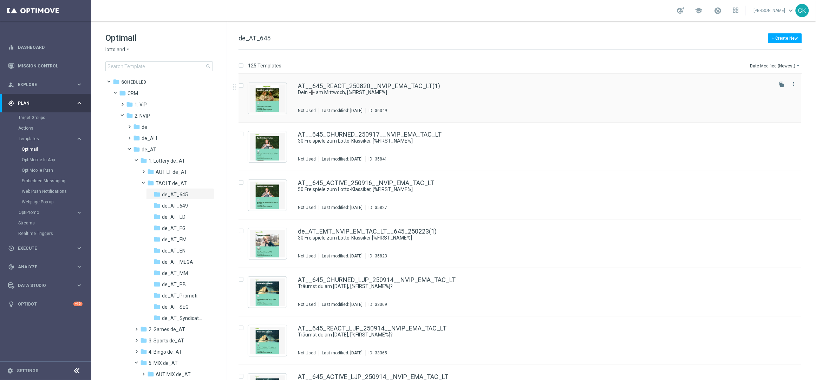
click at [338, 81] on div "AT__645_REACT_250820__NVIP_EMA_TAC_LT(1) Dein ➕ am [DATE], [%FIRST_NAME%] Not U…" at bounding box center [519, 98] width 563 height 48
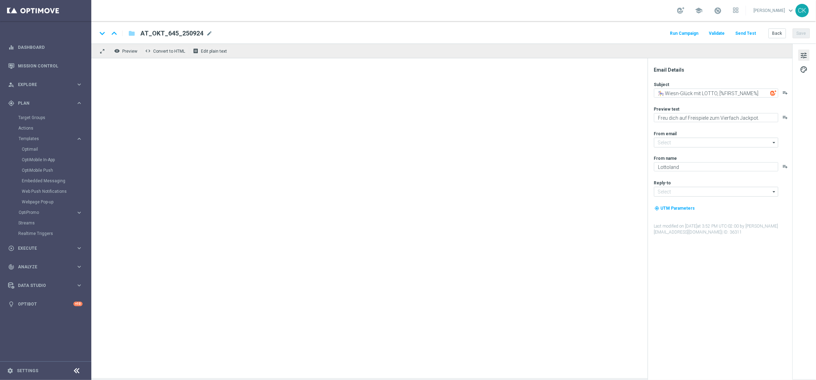
type input "[EMAIL_ADDRESS][DOMAIN_NAME]"
type textarea "Dein ➕ am Mittwoch, [%FIRST_NAME%]"
type textarea "Lotto+ GRATIS zum LOTTO 6 aus 45."
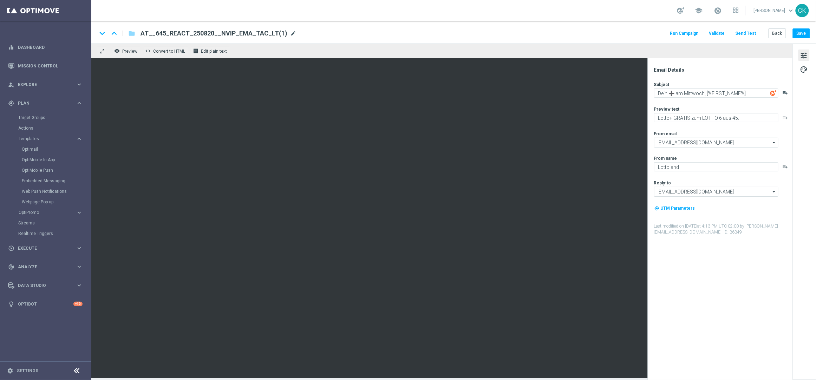
click at [290, 31] on span "mode_edit" at bounding box center [293, 33] width 6 height 6
click at [277, 31] on input "AT__645_REACT_250820__NVIP_EMA_TAC_LT(1)" at bounding box center [227, 33] width 174 height 9
paste input "924__NVIP_EMA_TAC_LT"
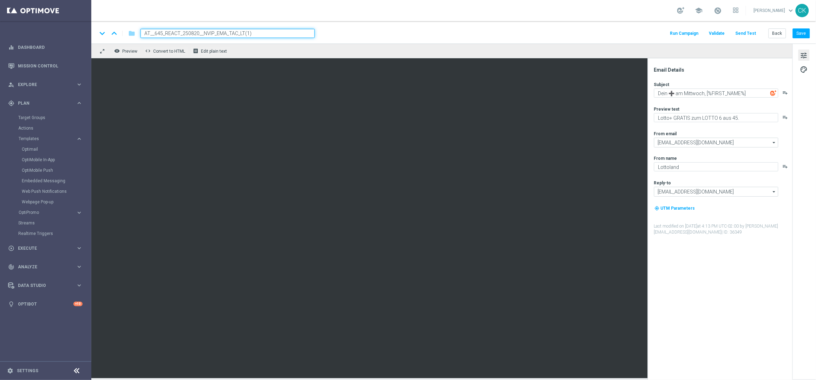
type input "AT__645_REACT_250924__NVIP_EMA_TAC_LT"
click at [805, 69] on span "palette" at bounding box center [804, 69] width 8 height 9
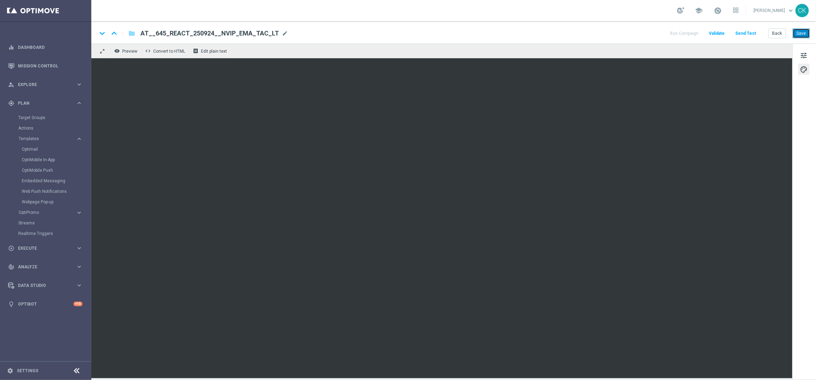
click at [799, 34] on button "Save" at bounding box center [801, 33] width 17 height 10
click at [756, 33] on button "Send Test" at bounding box center [745, 33] width 23 height 9
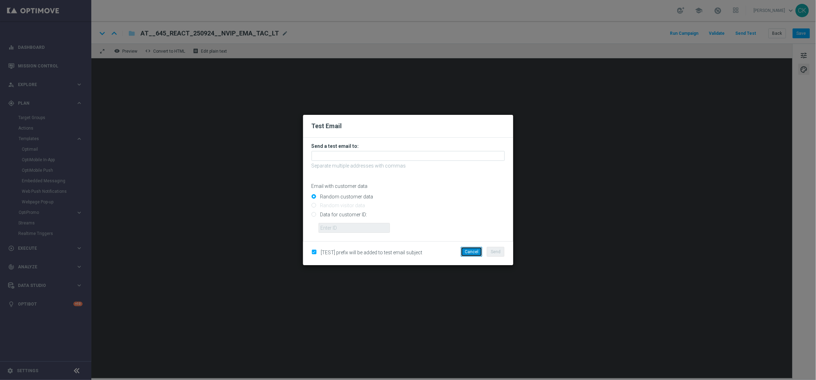
click at [471, 254] on button "Cancel" at bounding box center [471, 252] width 21 height 10
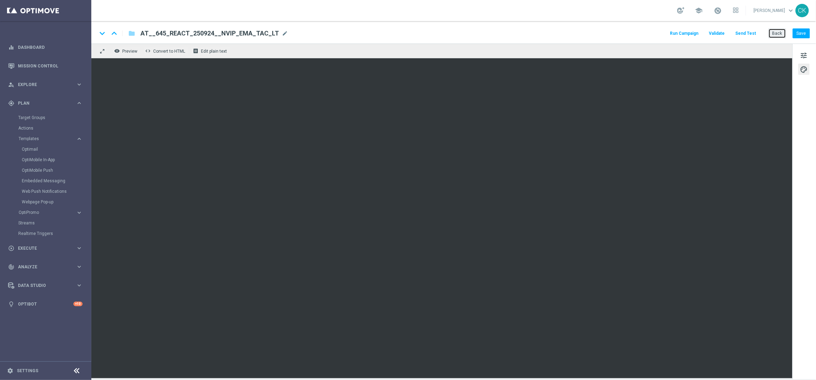
click at [782, 31] on button "Back" at bounding box center [777, 33] width 18 height 10
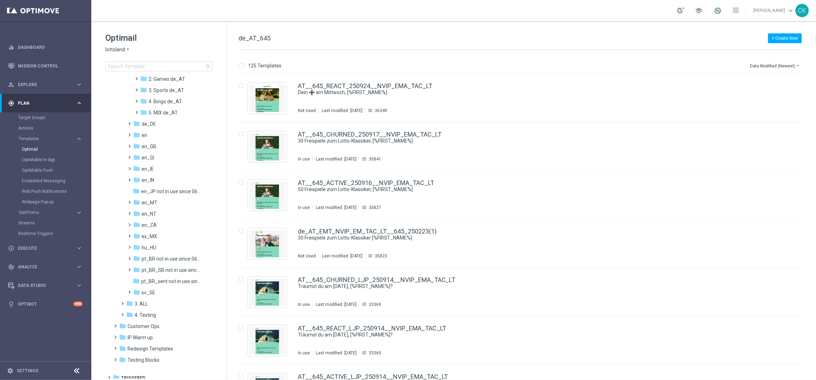
scroll to position [255, 0]
click at [114, 342] on span at bounding box center [114, 341] width 3 height 3
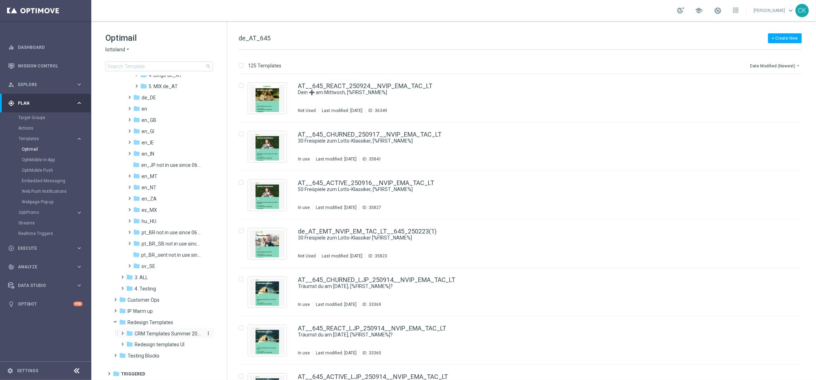
click at [153, 336] on div "folder CRM Templates Summer 2025" at bounding box center [163, 334] width 75 height 8
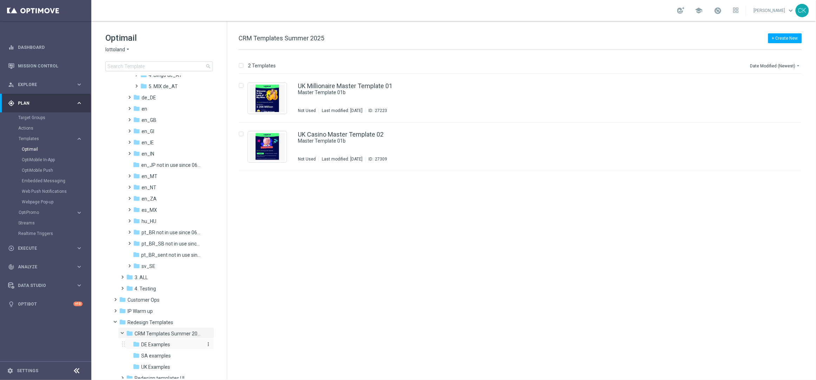
click at [155, 346] on span "DE Examples" at bounding box center [155, 345] width 29 height 6
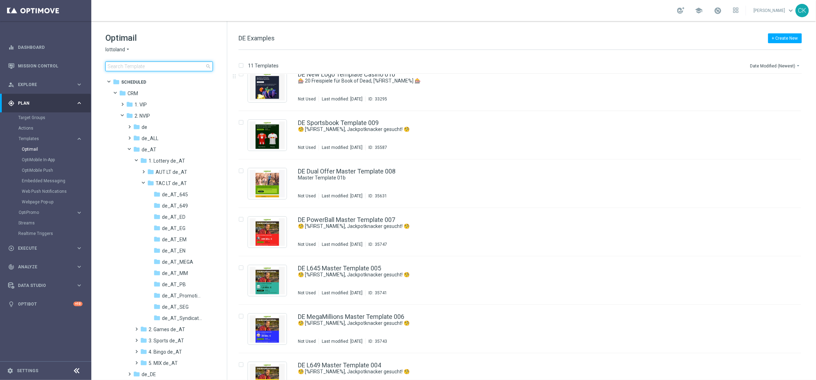
click at [158, 65] on input at bounding box center [158, 66] width 107 height 10
type input "0924"
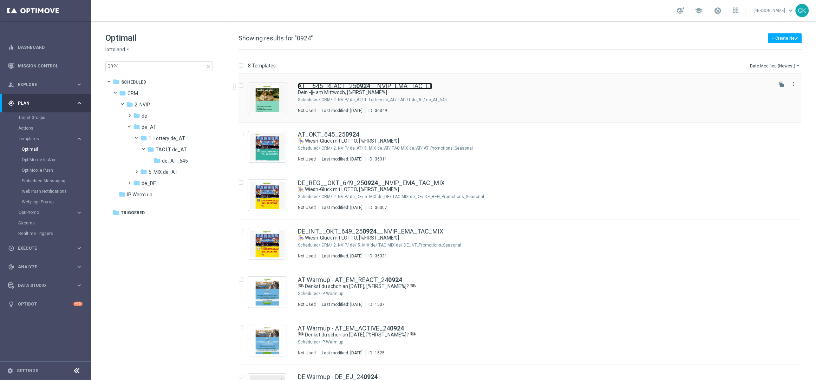
click at [347, 83] on link "AT__645_REACT_25 0924 __NVIP_EMA_TAC_LT" at bounding box center [365, 86] width 135 height 6
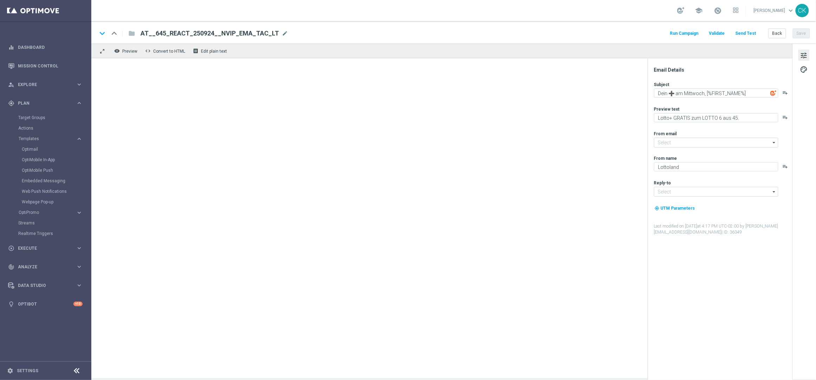
type input "[EMAIL_ADDRESS][DOMAIN_NAME]"
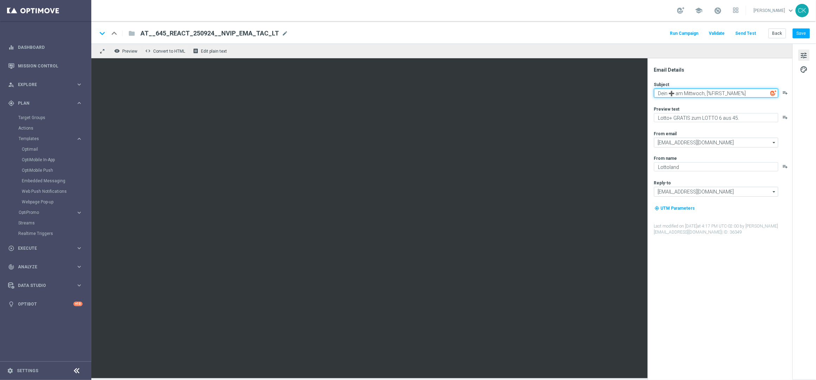
click at [716, 92] on textarea "Dein ➕ am Mittwoch, [%FIRST_NAME%]" at bounding box center [716, 93] width 124 height 9
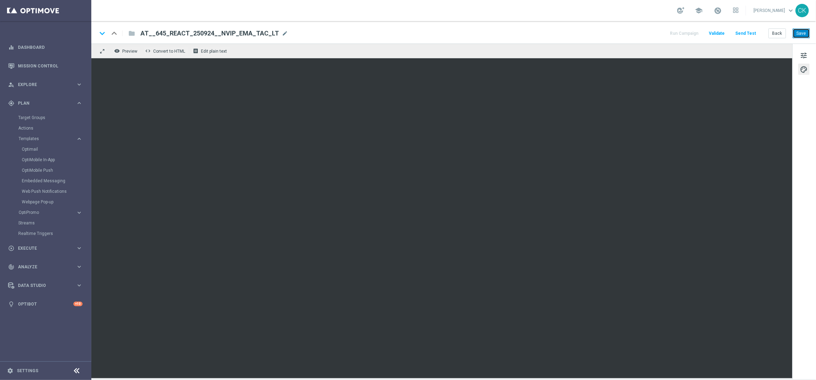
click at [805, 30] on button "Save" at bounding box center [801, 33] width 17 height 10
click at [804, 31] on button "Save" at bounding box center [801, 33] width 17 height 10
click at [803, 35] on button "Save" at bounding box center [801, 33] width 17 height 10
click at [799, 34] on button "Save" at bounding box center [801, 33] width 17 height 10
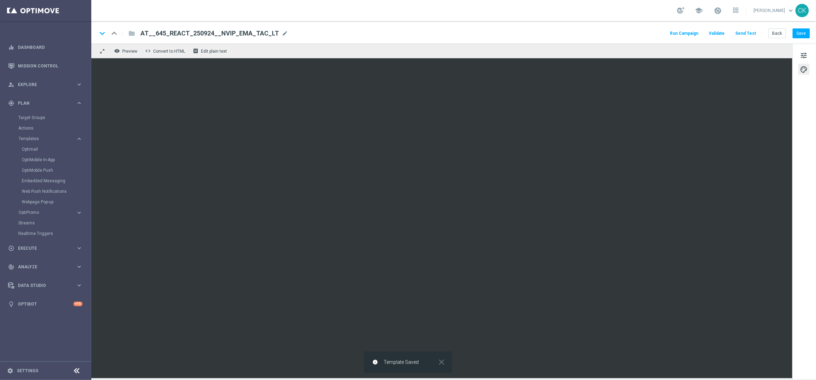
click at [748, 34] on button "Send Test" at bounding box center [745, 33] width 23 height 9
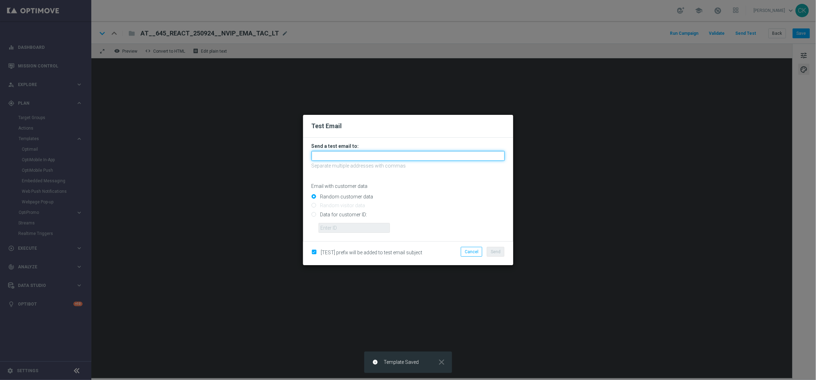
click at [383, 156] on input "text" at bounding box center [408, 156] width 193 height 10
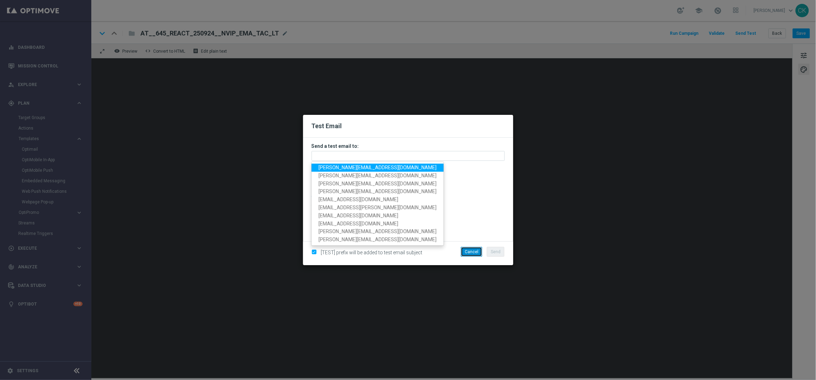
click at [472, 250] on button "Cancel" at bounding box center [471, 252] width 21 height 10
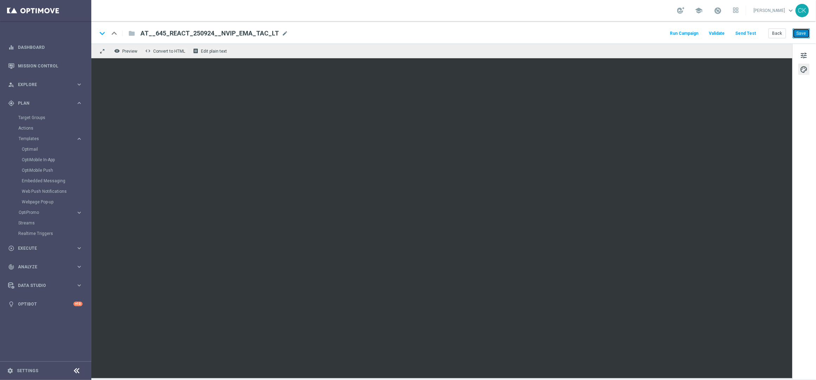
click at [799, 33] on button "Save" at bounding box center [801, 33] width 17 height 10
click at [750, 32] on button "Send Test" at bounding box center [745, 33] width 23 height 9
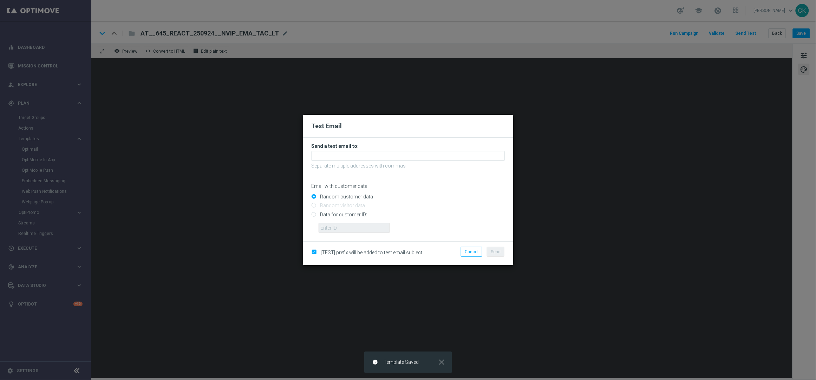
click at [385, 161] on form "Send a test email to: Separate multiple addresses with commas Email with custom…" at bounding box center [408, 188] width 193 height 90
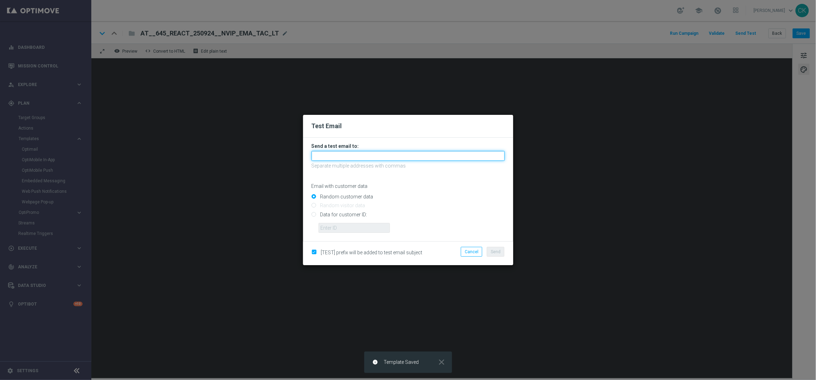
click at [375, 157] on input "text" at bounding box center [408, 156] width 193 height 10
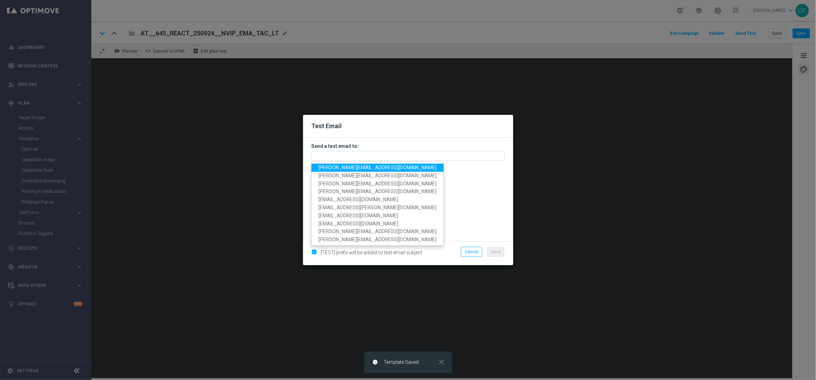
click at [365, 169] on span "[PERSON_NAME][EMAIL_ADDRESS][DOMAIN_NAME]" at bounding box center [378, 168] width 118 height 6
type input "[PERSON_NAME][EMAIL_ADDRESS][DOMAIN_NAME]"
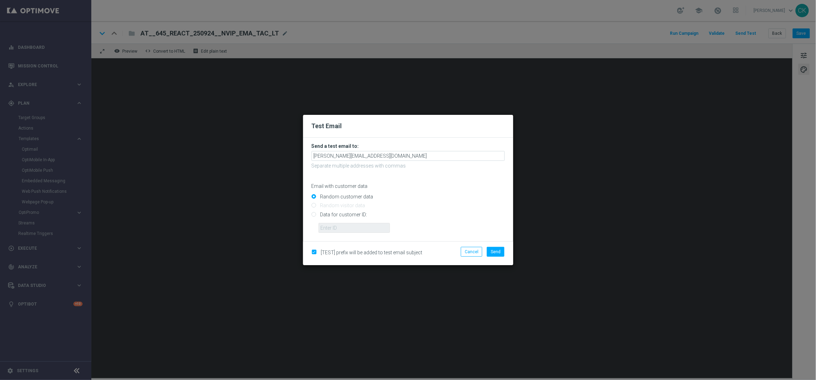
click at [338, 214] on input "Data for customer ID:" at bounding box center [408, 217] width 193 height 10
radio input "true"
click at [338, 226] on input "text" at bounding box center [354, 228] width 71 height 10
type input "14586067"
click at [498, 251] on span "Send" at bounding box center [496, 251] width 10 height 5
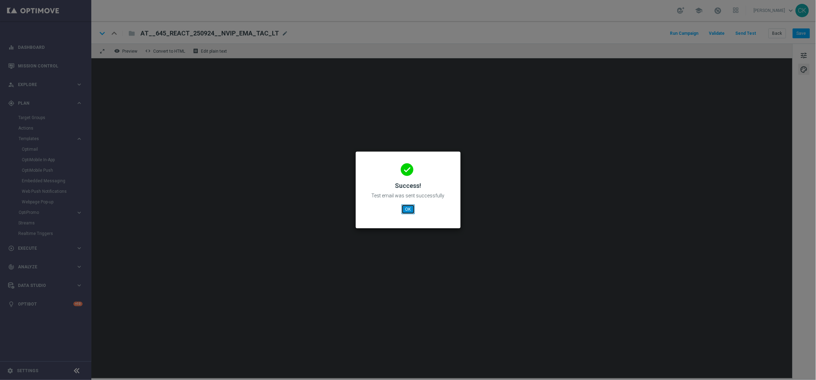
click at [410, 208] on button "OK" at bounding box center [407, 209] width 13 height 10
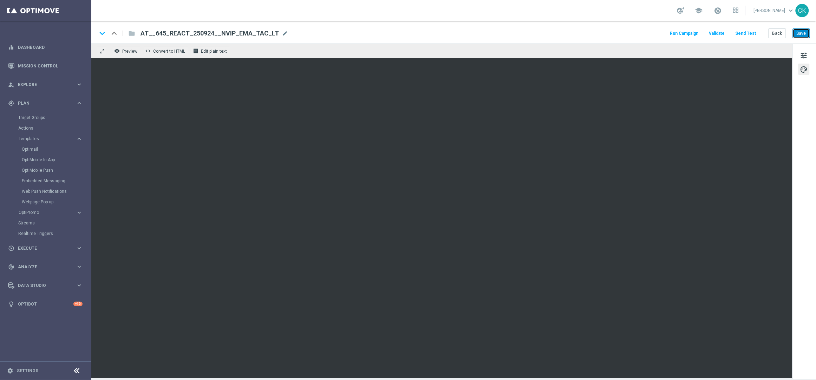
click at [801, 31] on button "Save" at bounding box center [801, 33] width 17 height 10
click at [775, 32] on button "Back" at bounding box center [777, 33] width 18 height 10
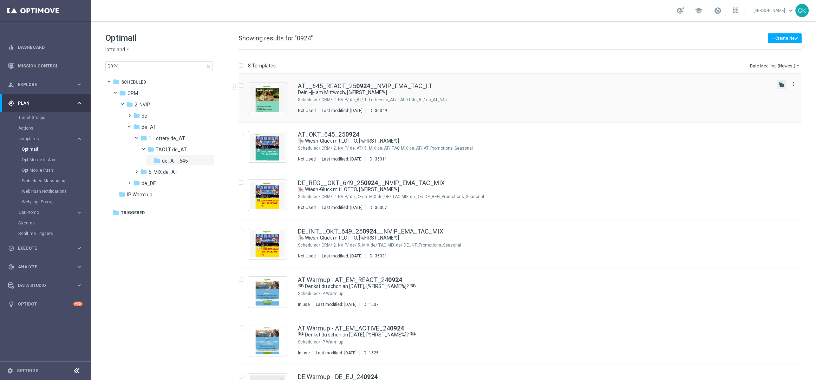
click at [781, 83] on icon "file_copy" at bounding box center [782, 84] width 6 height 6
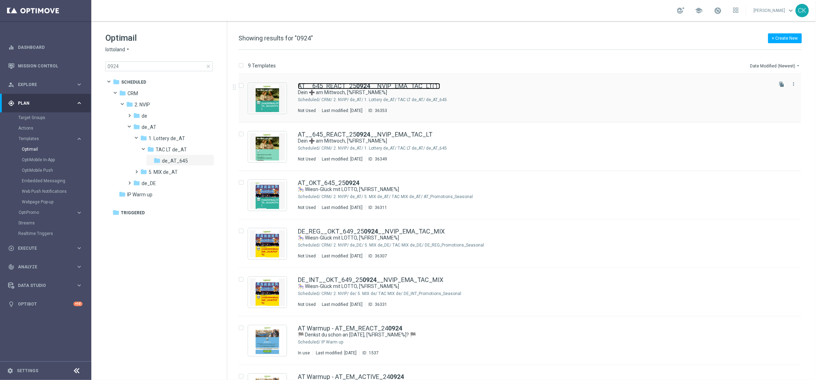
click at [335, 83] on link "AT__645_REACT_25 0924 __NVIP_EMA_TAC_LT(1)" at bounding box center [369, 86] width 142 height 6
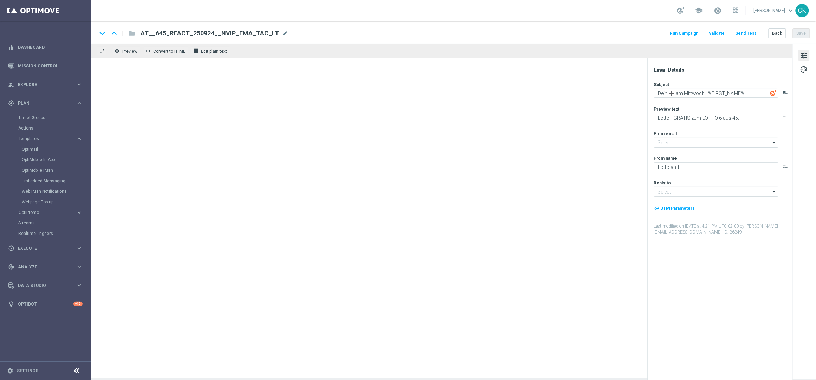
type input "[EMAIL_ADDRESS][DOMAIN_NAME]"
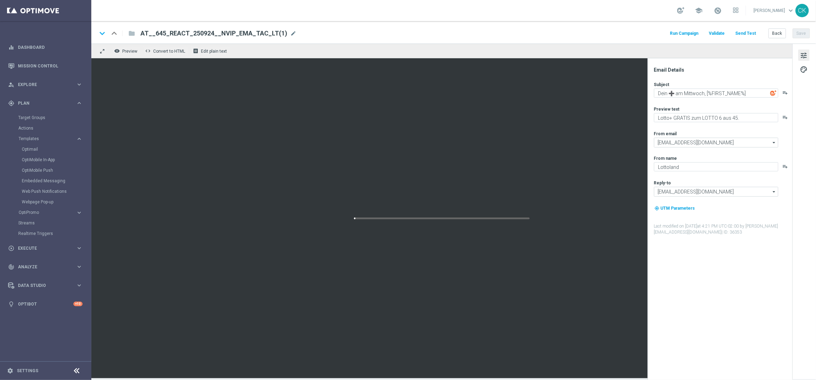
click at [284, 29] on div "AT__645_REACT_250924__NVIP_EMA_TAC_LT(1) mode_edit" at bounding box center [218, 33] width 156 height 9
click at [274, 31] on input "AT__645_REACT_250924__NVIP_EMA_TAC_LT(1)" at bounding box center [227, 33] width 174 height 9
paste input "CHURNED_250924__NVIP_EMA_TAC_LT"
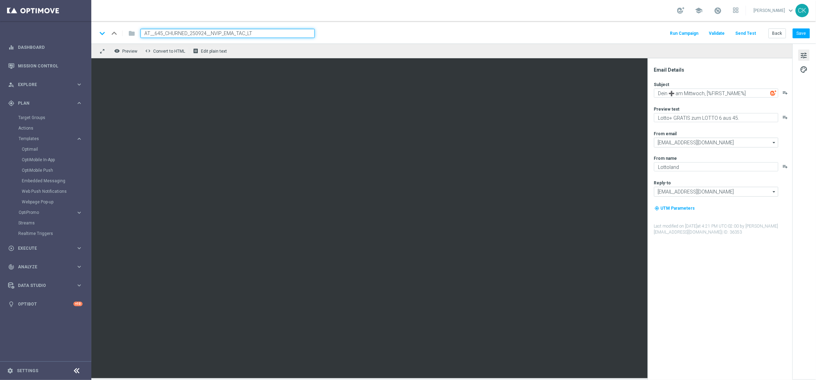
type input "AT__645_CHURNED_250924__NVIP_EMA_TAC_LT"
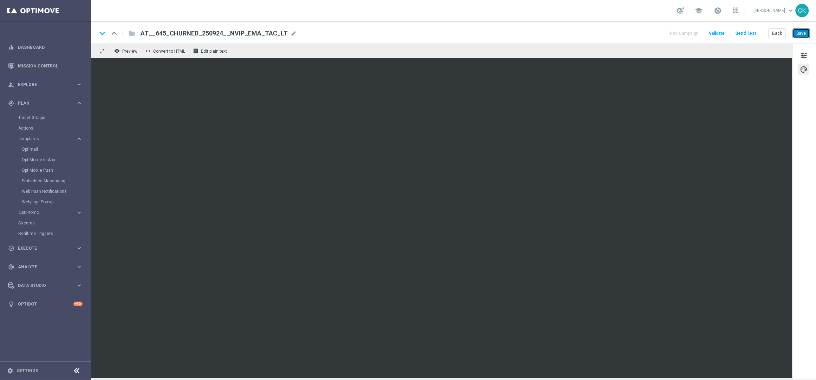
click at [800, 32] on button "Save" at bounding box center [801, 33] width 17 height 10
click at [750, 32] on button "Send Test" at bounding box center [745, 33] width 23 height 9
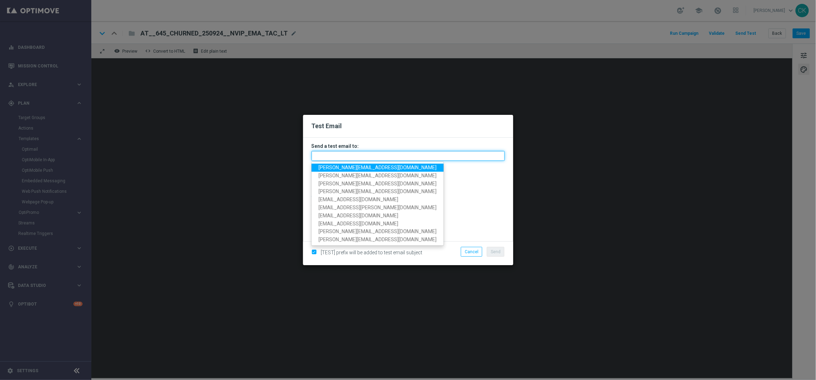
click at [375, 151] on input "text" at bounding box center [408, 156] width 193 height 10
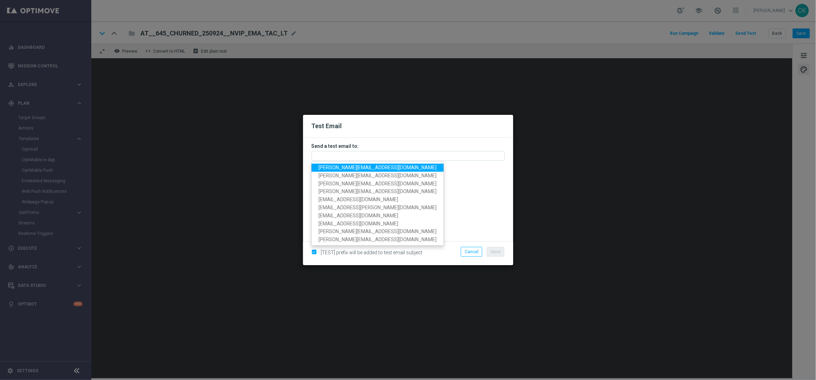
click at [373, 168] on span "[PERSON_NAME][EMAIL_ADDRESS][DOMAIN_NAME]" at bounding box center [378, 168] width 118 height 6
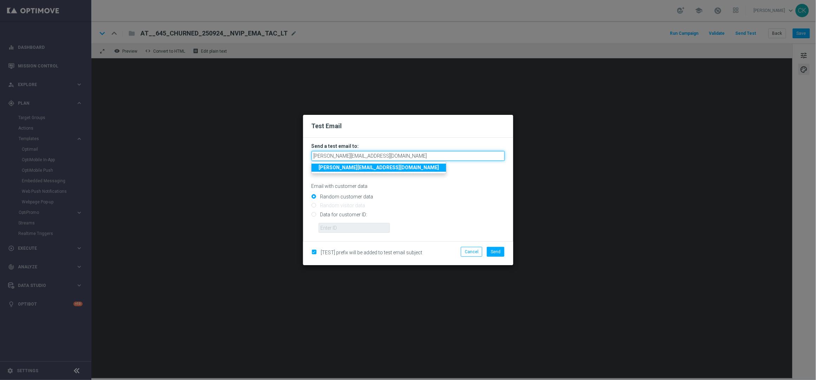
click at [423, 156] on input "[PERSON_NAME][EMAIL_ADDRESS][DOMAIN_NAME]" at bounding box center [408, 156] width 193 height 10
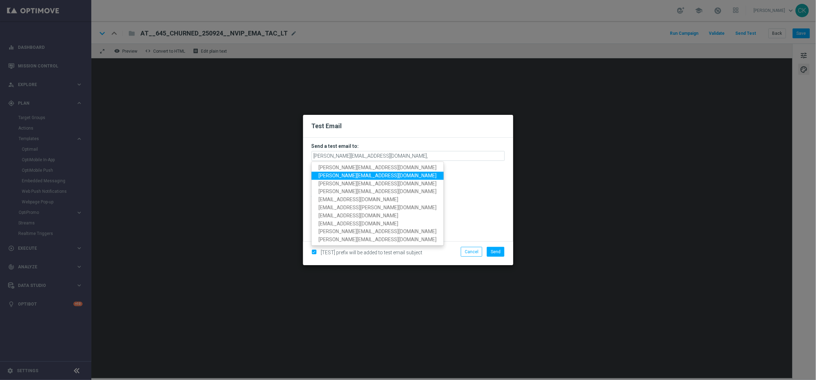
click at [355, 176] on span "[PERSON_NAME][EMAIL_ADDRESS][DOMAIN_NAME]" at bounding box center [378, 176] width 118 height 6
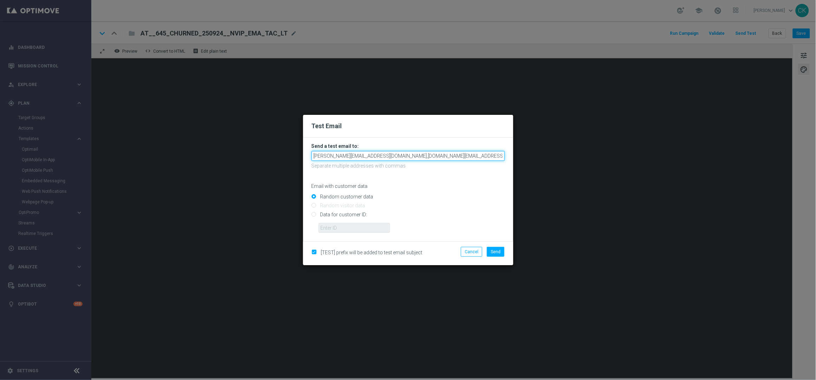
click at [483, 157] on input "[PERSON_NAME][EMAIL_ADDRESS][DOMAIN_NAME],[DOMAIN_NAME][EMAIL_ADDRESS][DOMAIN_N…" at bounding box center [408, 156] width 193 height 10
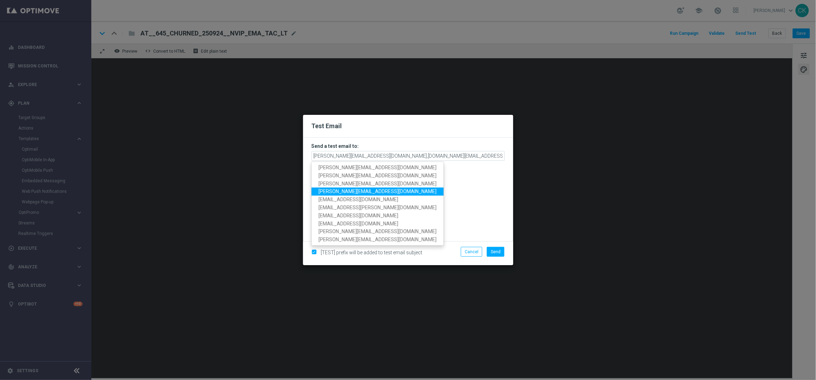
click at [362, 192] on span "[PERSON_NAME][EMAIL_ADDRESS][DOMAIN_NAME]" at bounding box center [378, 192] width 118 height 6
type input "[PERSON_NAME][EMAIL_ADDRESS][DOMAIN_NAME],[DOMAIN_NAME][EMAIL_ADDRESS][DOMAIN_N…"
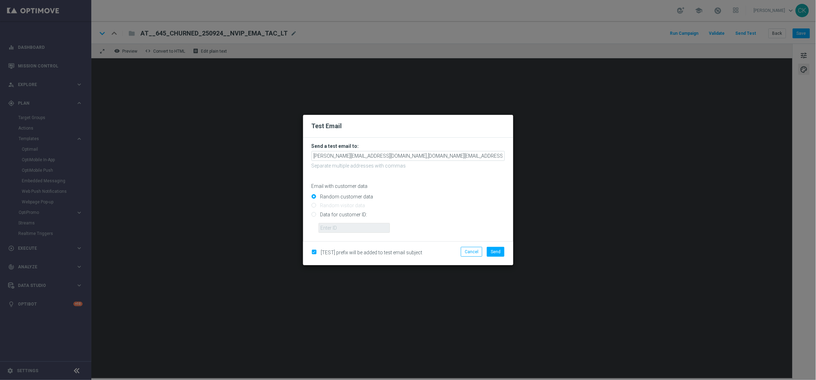
click at [353, 212] on input "Data for customer ID:" at bounding box center [408, 217] width 193 height 10
radio input "true"
click at [353, 227] on input "text" at bounding box center [354, 228] width 71 height 10
type input "14586067"
click at [498, 253] on span "Send" at bounding box center [496, 251] width 10 height 5
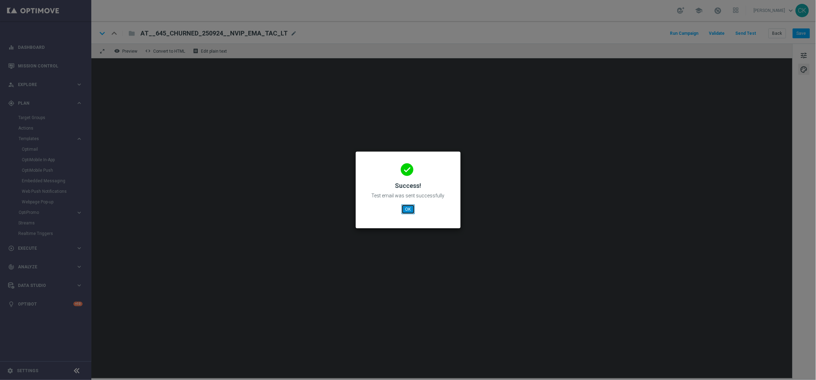
click at [409, 208] on button "OK" at bounding box center [407, 209] width 13 height 10
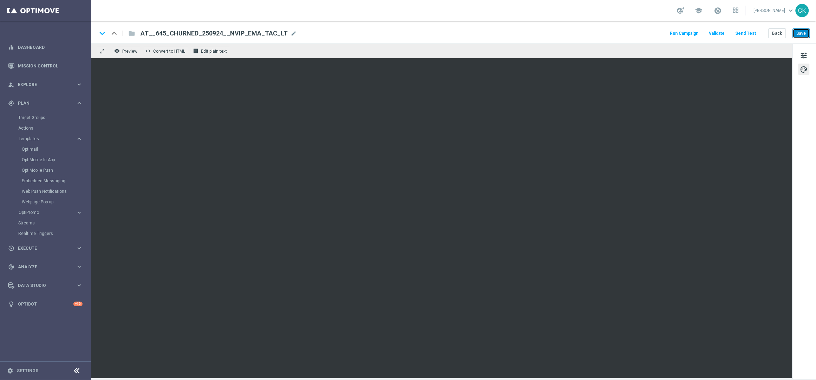
click at [800, 33] on button "Save" at bounding box center [801, 33] width 17 height 10
click at [803, 31] on button "Save" at bounding box center [801, 33] width 17 height 10
click at [775, 33] on button "Back" at bounding box center [777, 33] width 18 height 10
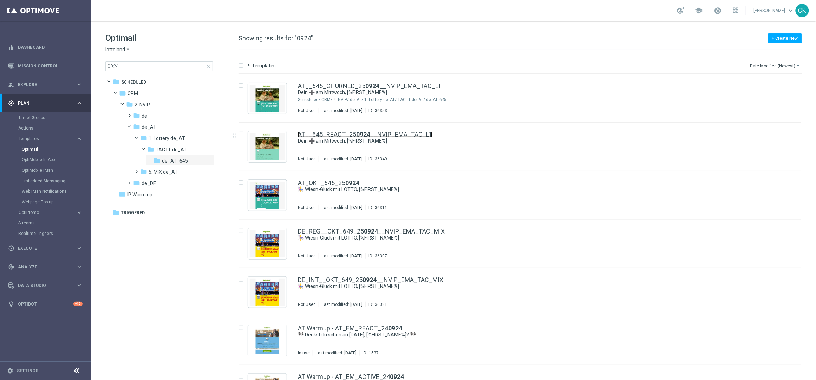
click at [358, 131] on b "0924" at bounding box center [363, 134] width 14 height 7
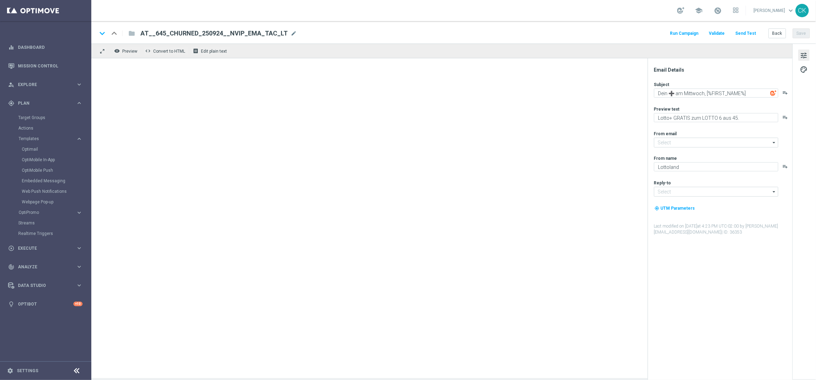
type input "[EMAIL_ADDRESS][DOMAIN_NAME]"
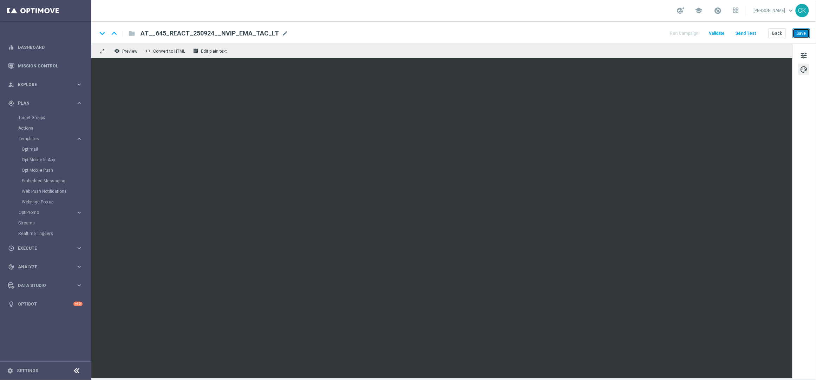
click at [804, 30] on button "Save" at bounding box center [801, 33] width 17 height 10
click at [751, 33] on button "Send Test" at bounding box center [745, 33] width 23 height 9
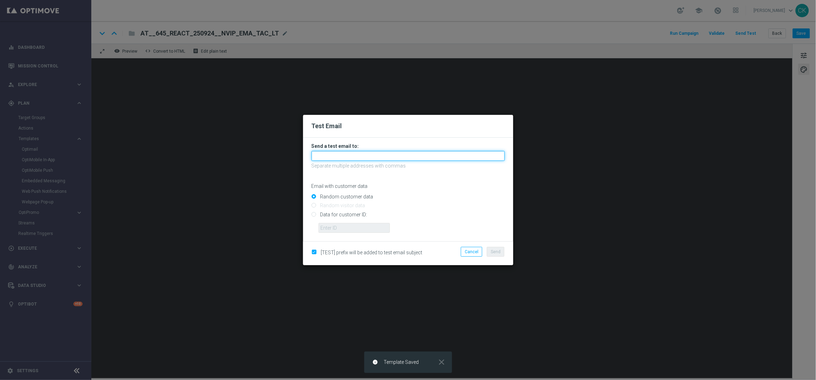
click at [409, 155] on input "text" at bounding box center [408, 156] width 193 height 10
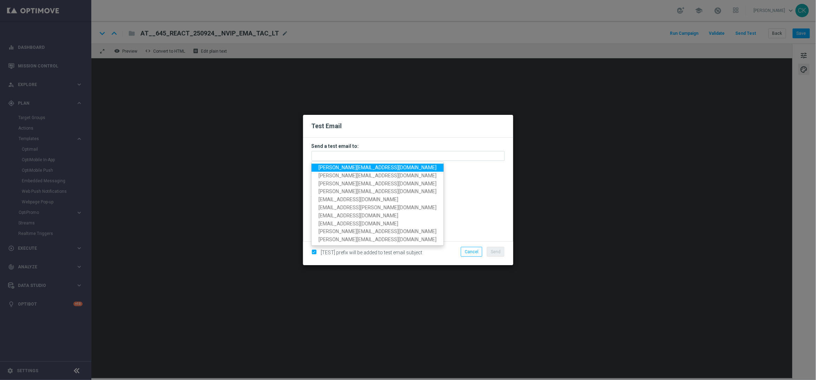
click at [386, 166] on span "[PERSON_NAME][EMAIL_ADDRESS][DOMAIN_NAME]" at bounding box center [378, 168] width 118 height 6
type input "[PERSON_NAME][EMAIL_ADDRESS][DOMAIN_NAME]"
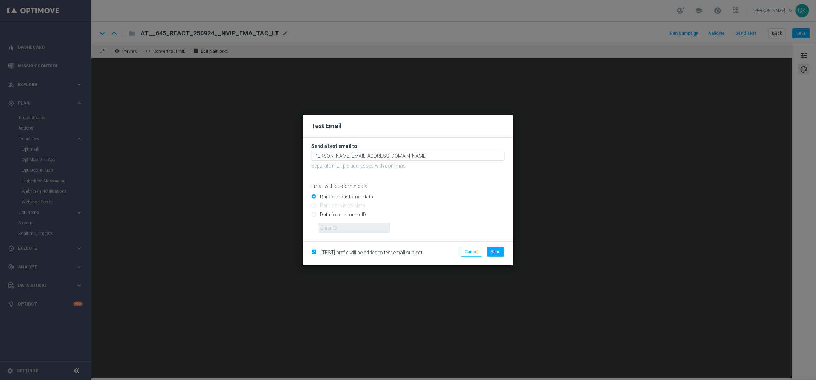
click at [347, 213] on input "Data for customer ID:" at bounding box center [408, 217] width 193 height 10
radio input "true"
click at [347, 228] on input "text" at bounding box center [354, 228] width 71 height 10
type input "14586067"
click at [494, 253] on span "Send" at bounding box center [496, 251] width 10 height 5
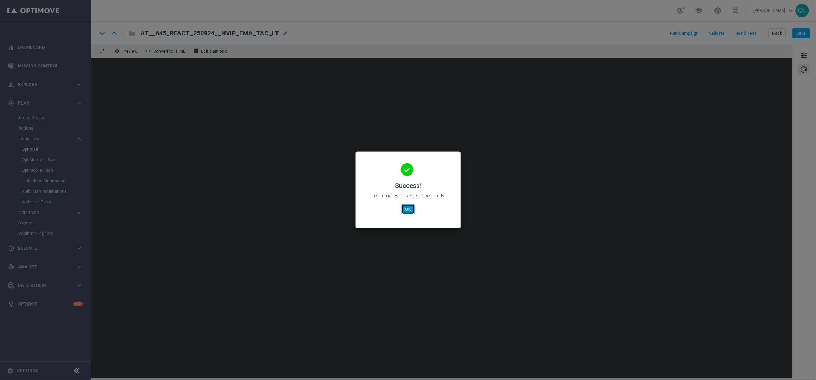
click at [410, 209] on button "OK" at bounding box center [407, 209] width 13 height 10
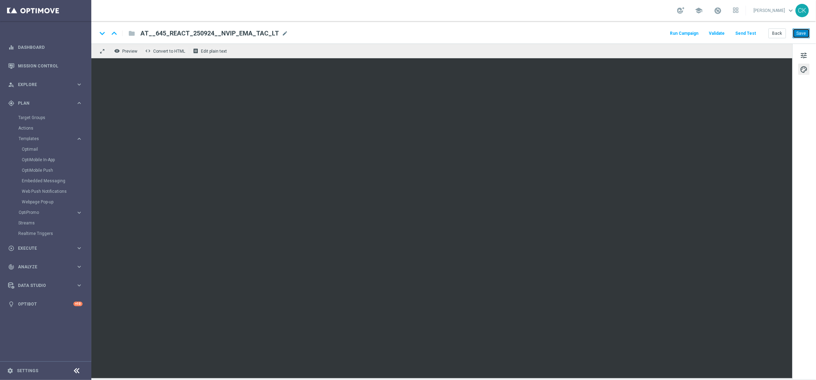
click at [806, 30] on button "Save" at bounding box center [801, 33] width 17 height 10
click at [777, 33] on button "Back" at bounding box center [777, 33] width 18 height 10
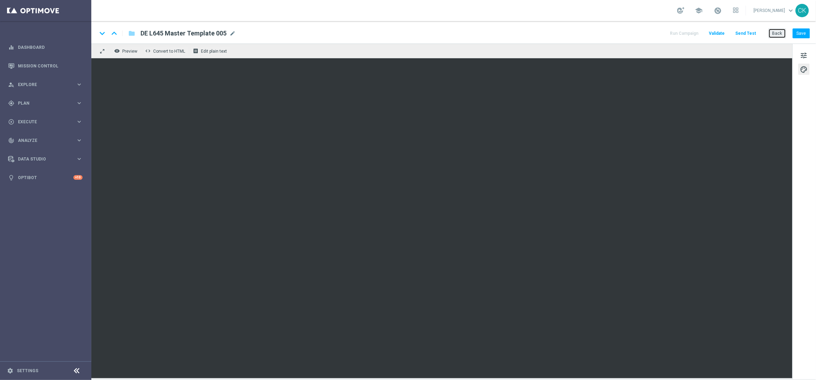
click at [778, 33] on button "Back" at bounding box center [777, 33] width 18 height 10
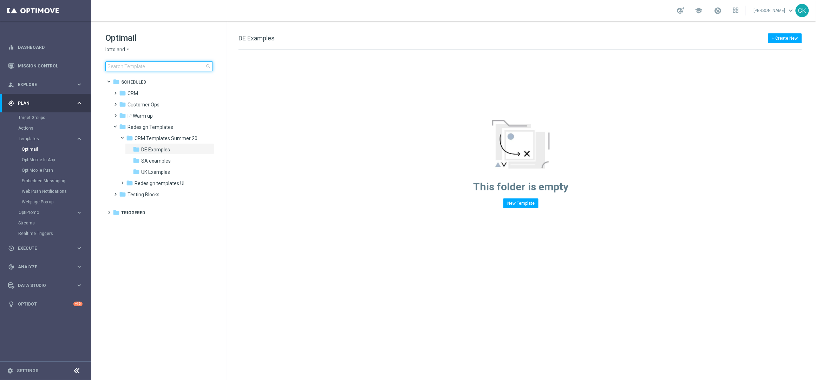
click at [133, 65] on input at bounding box center [158, 66] width 107 height 10
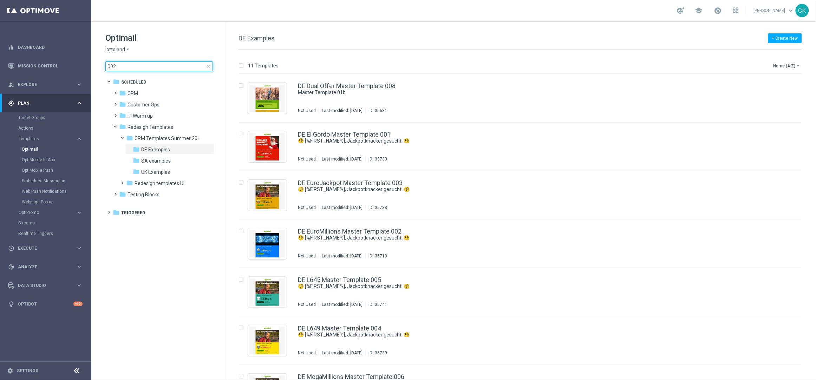
type input "0924"
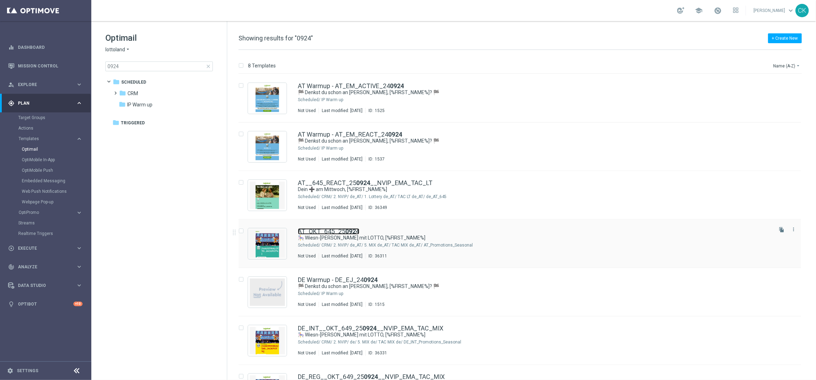
click at [329, 234] on link "AT_OKT_645_25 0924" at bounding box center [328, 231] width 61 height 6
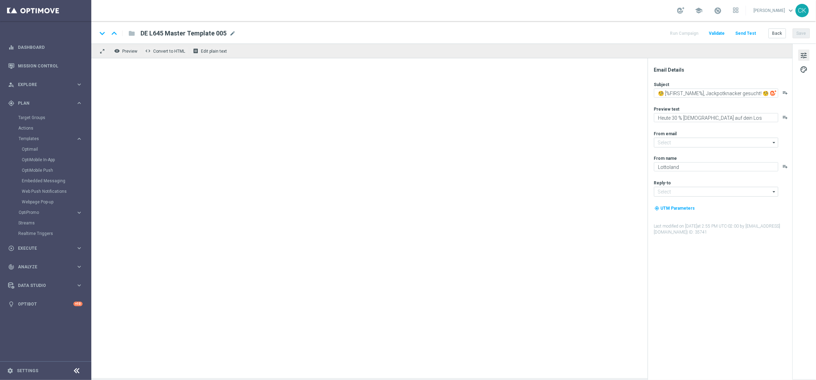
type input "[EMAIL_ADDRESS][DOMAIN_NAME]"
type textarea "🎠 Wiesn-Glück mit LOTTO, [%FIRST_NAME%]"
type textarea "Freu dich auf Freispiele zum Vierfach Jackpot."
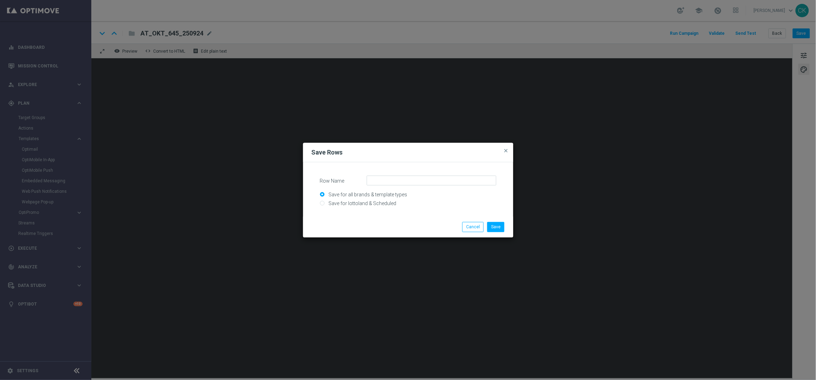
click at [371, 202] on input "Save for lottoland & Scheduled" at bounding box center [408, 207] width 176 height 10
radio input "true"
click at [402, 177] on input "Row Name" at bounding box center [432, 181] width 130 height 10
type input "AT_Content_645_Logo_JP"
click at [501, 229] on button "Save" at bounding box center [495, 227] width 17 height 10
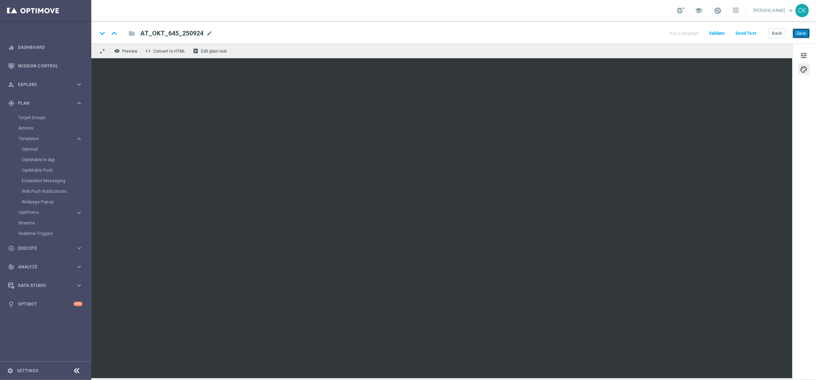
click at [801, 34] on button "Save" at bounding box center [801, 33] width 17 height 10
click at [776, 32] on button "Back" at bounding box center [777, 33] width 18 height 10
